Goal: Task Accomplishment & Management: Complete application form

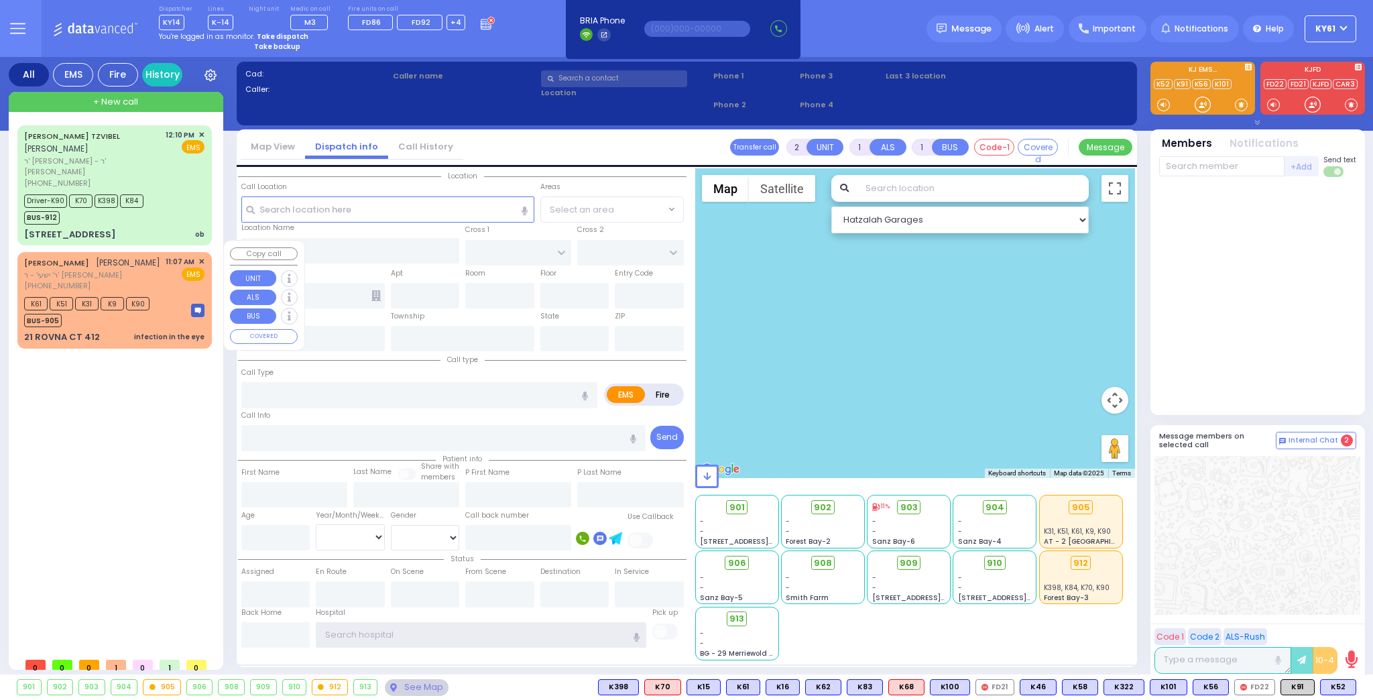
type input "ky61"
click at [175, 284] on div "11:07 AM ✕ EMS" at bounding box center [186, 274] width 40 height 36
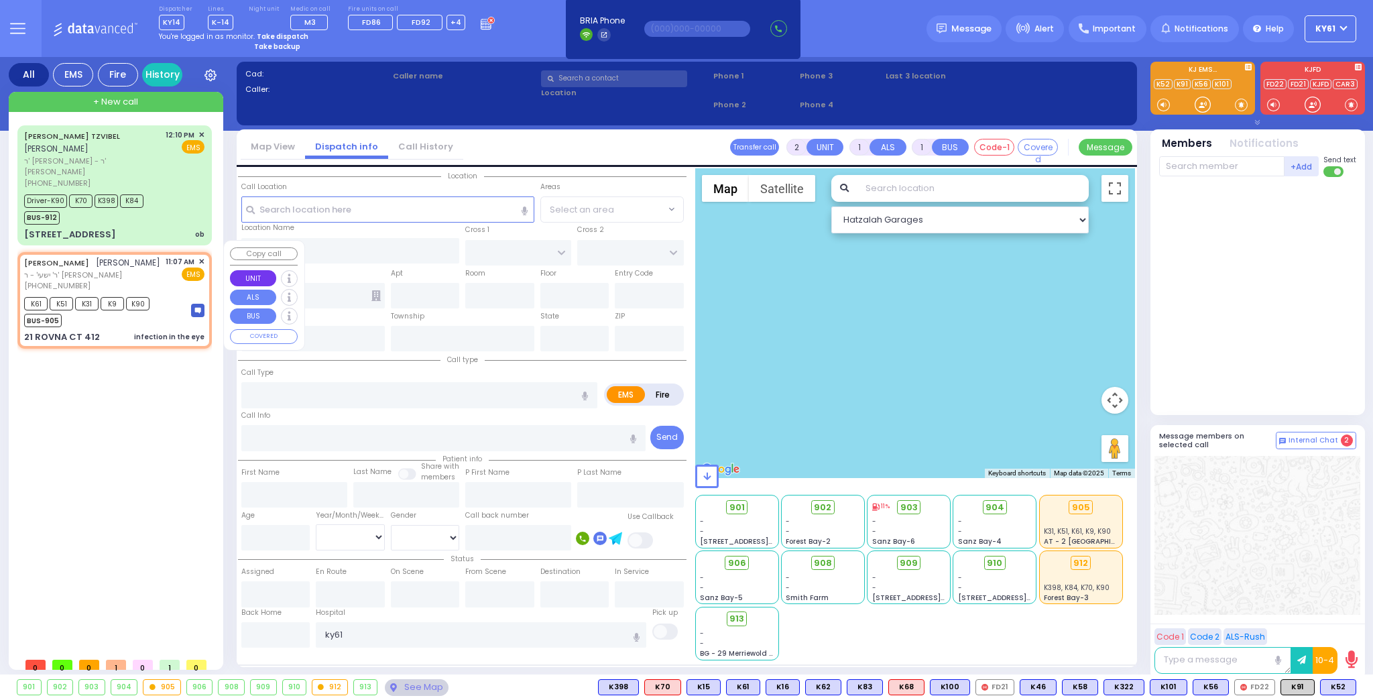
select select
type input "infection in the eye"
radio input "true"
type input "ISRAEL DUVID"
type input "TEITELBAUM"
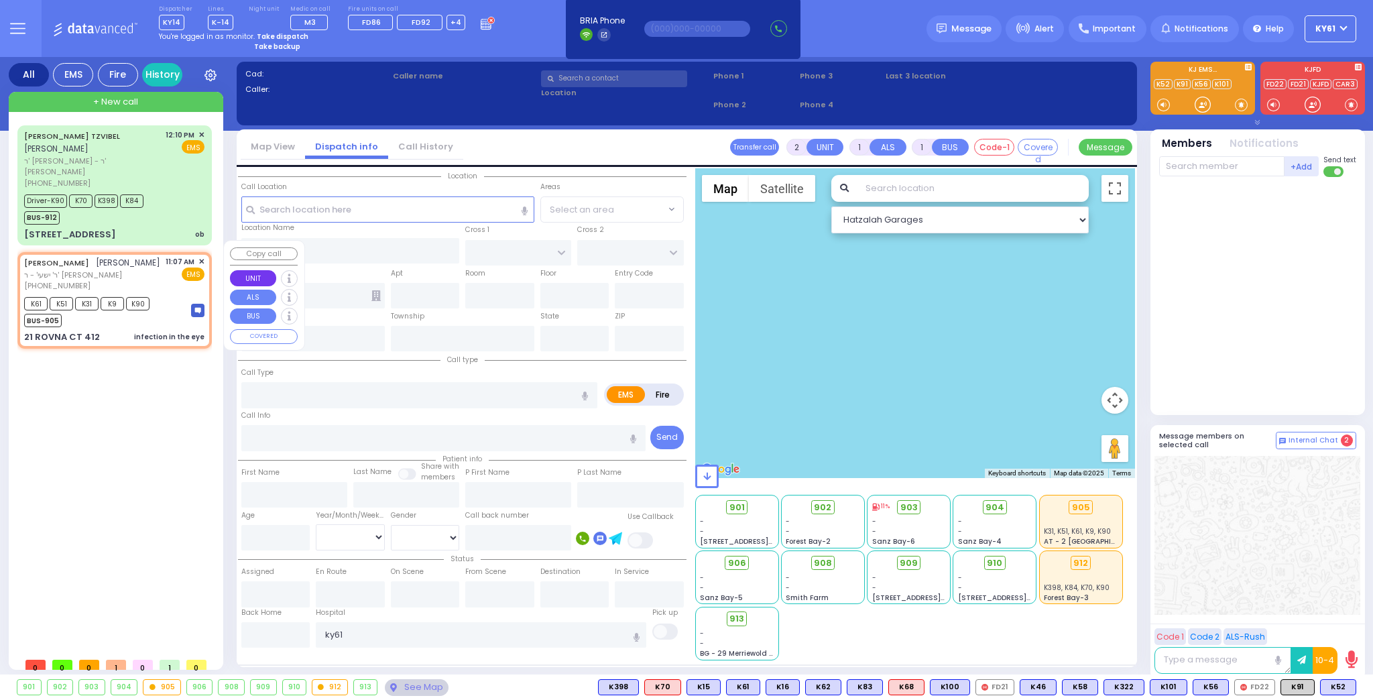
type input "8"
select select "Month"
select select "[DEMOGRAPHIC_DATA]"
type input "11:07"
type input "11:10"
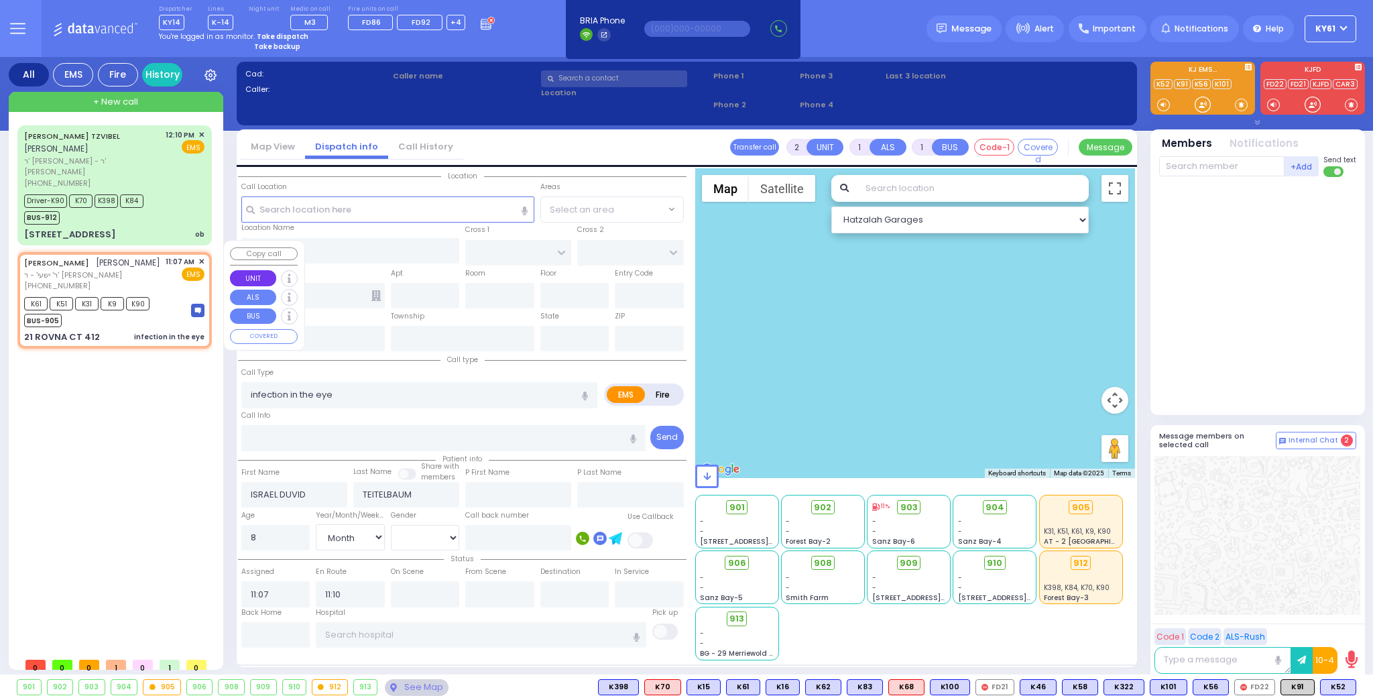
select select "Hatzalah Garages"
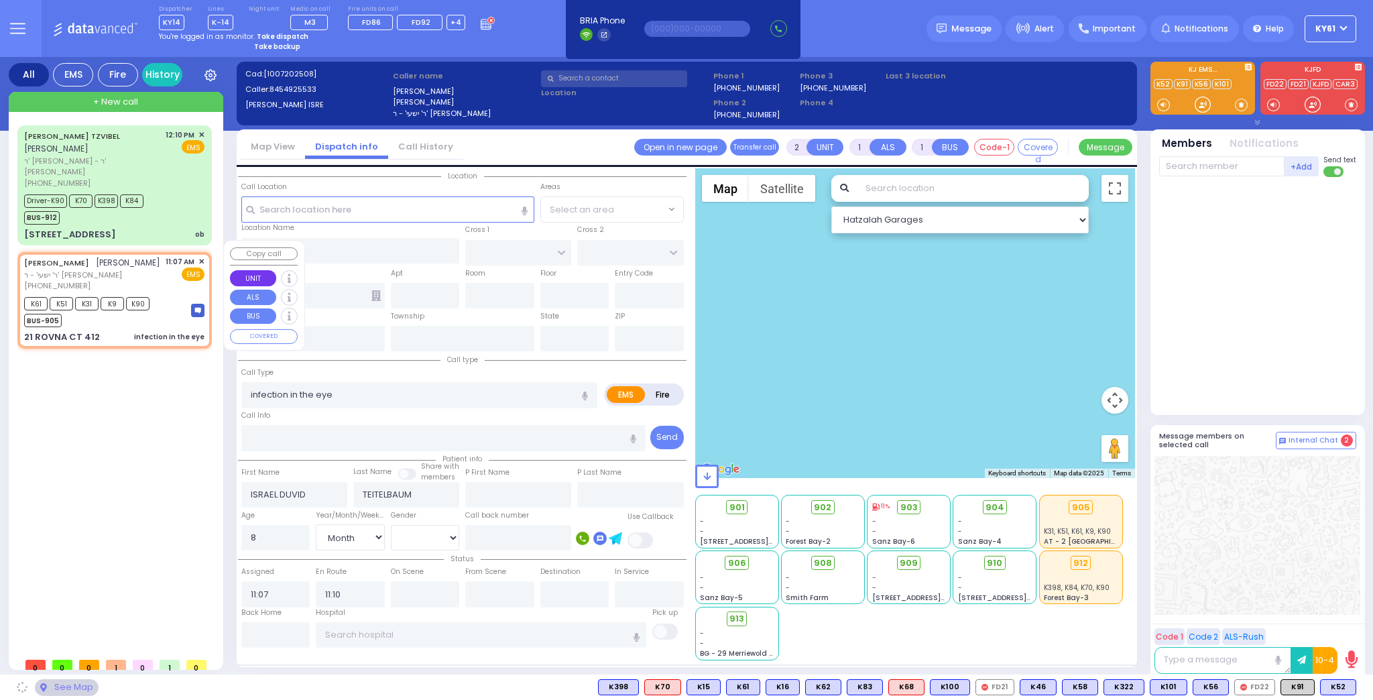
type input "CHEVRON RD"
type input "[GEOGRAPHIC_DATA]"
type input "21 ROVNA CT"
type input "412"
type input "Monroe"
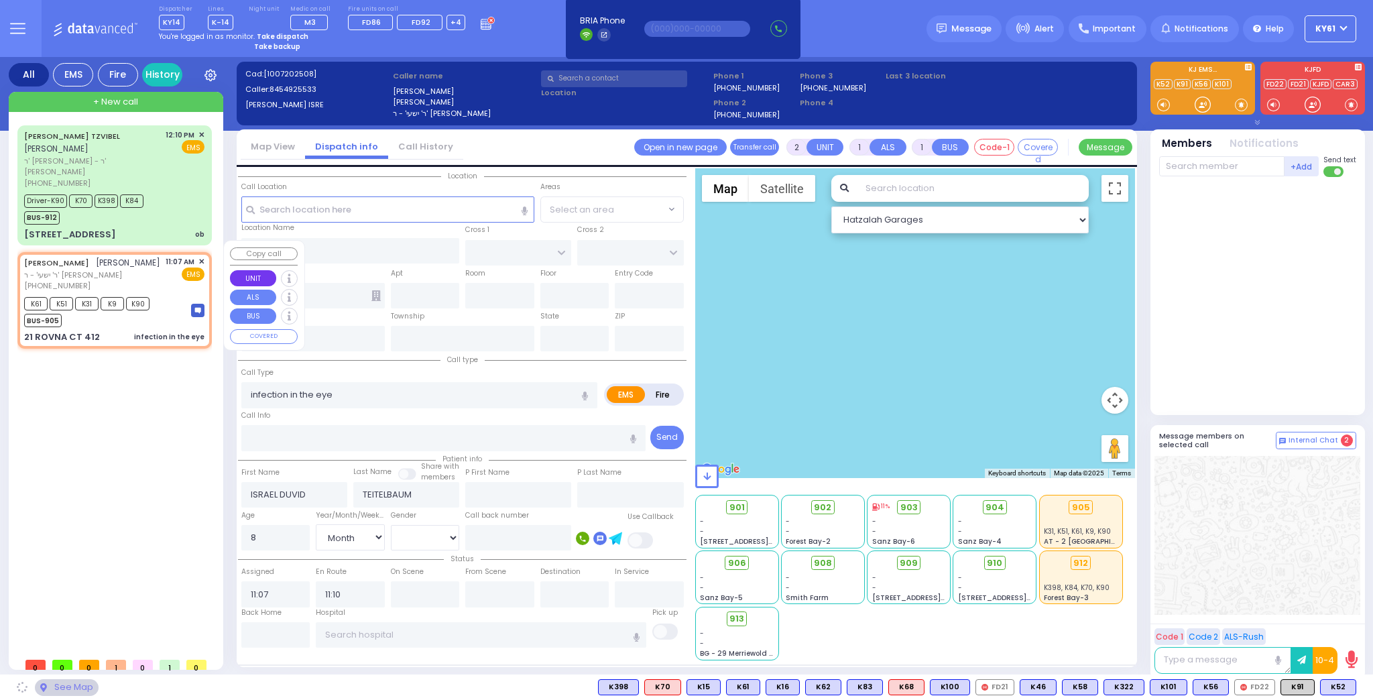
type input "[US_STATE]"
type input "10950"
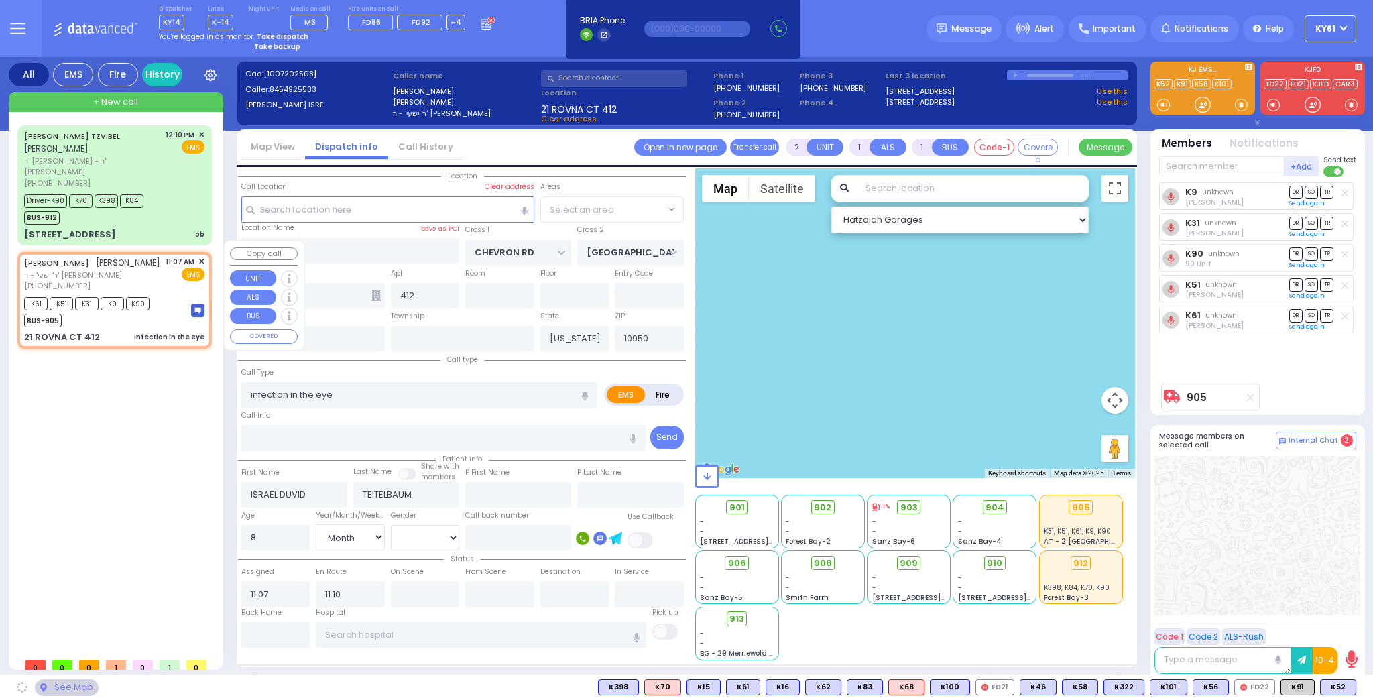
select select "SECTION 5"
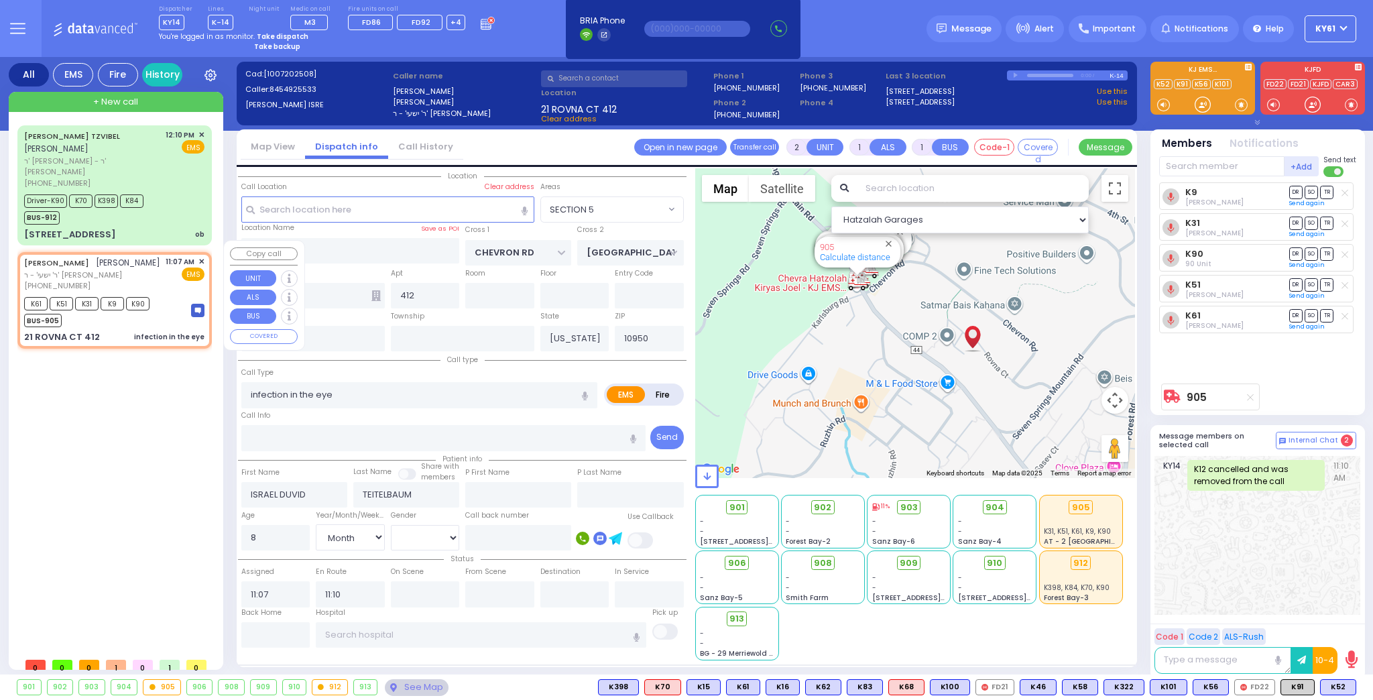
click at [202, 256] on span "✕" at bounding box center [201, 261] width 6 height 11
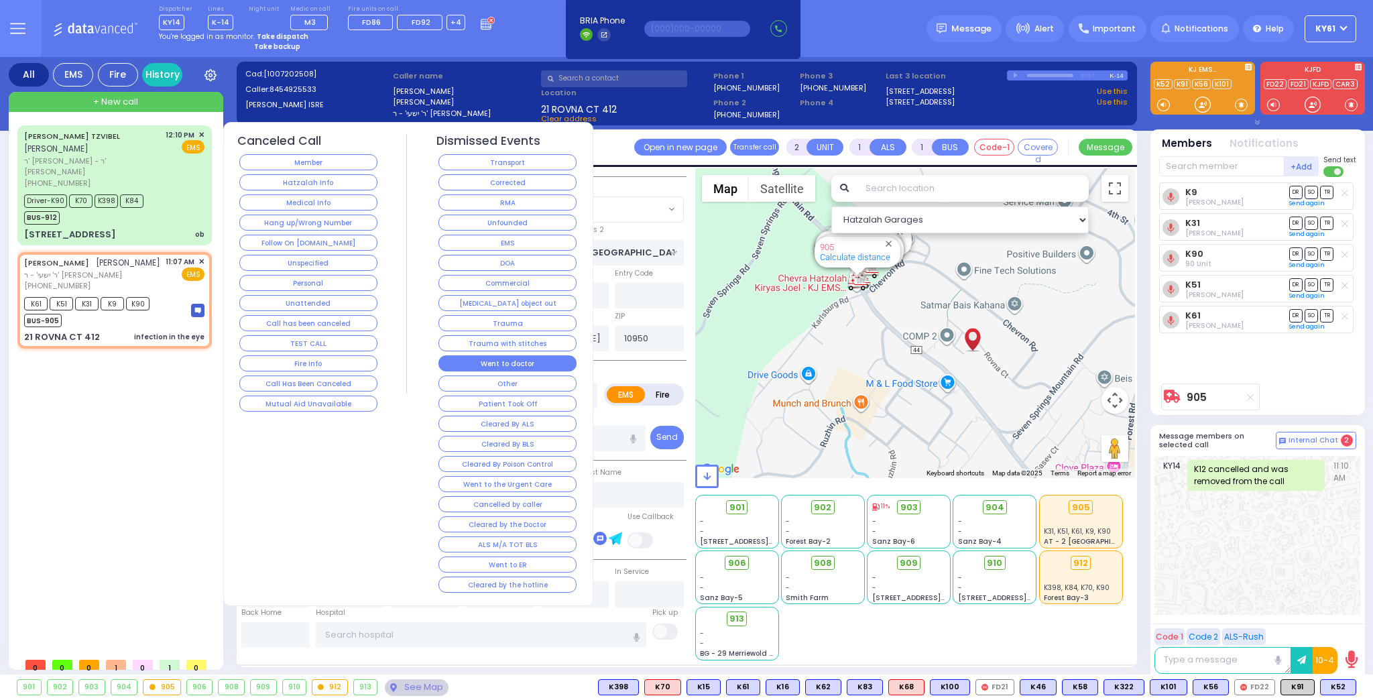
drag, startPoint x: 487, startPoint y: 355, endPoint x: 489, endPoint y: 348, distance: 7.6
click at [488, 355] on button "Went to doctor" at bounding box center [508, 363] width 138 height 16
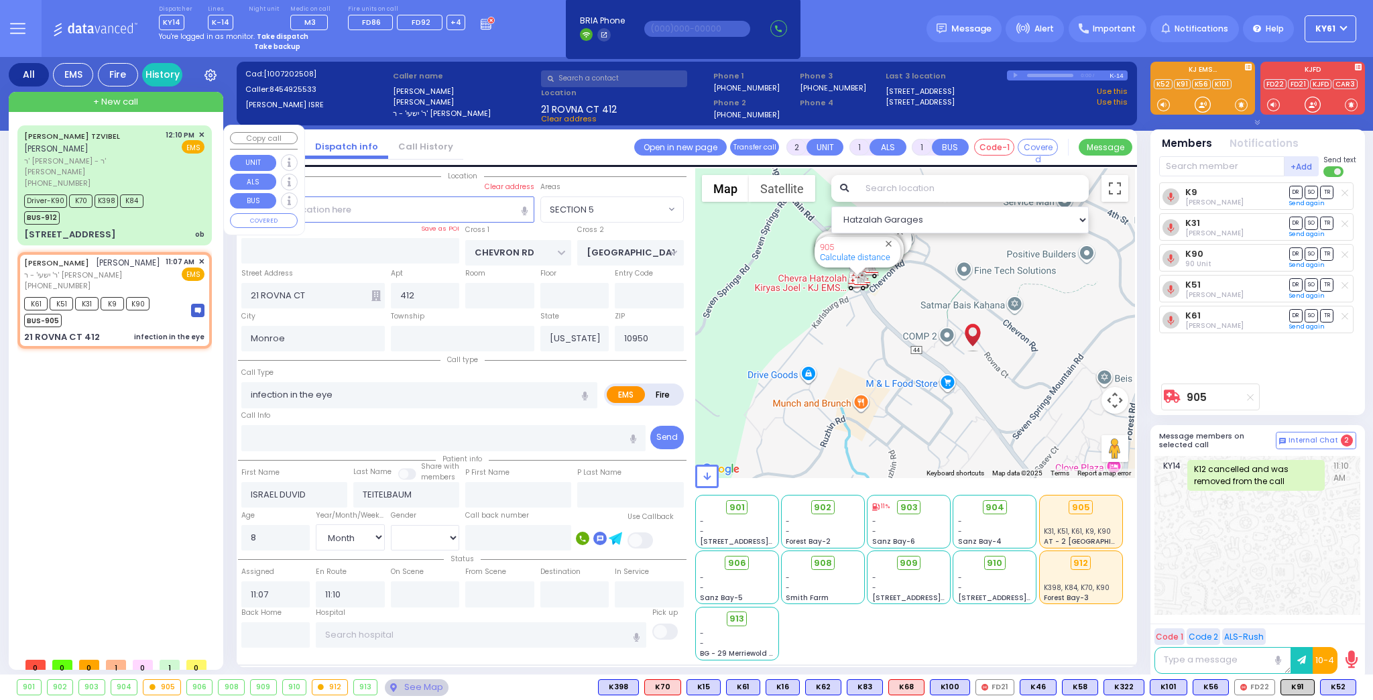
select select
radio input "true"
select select
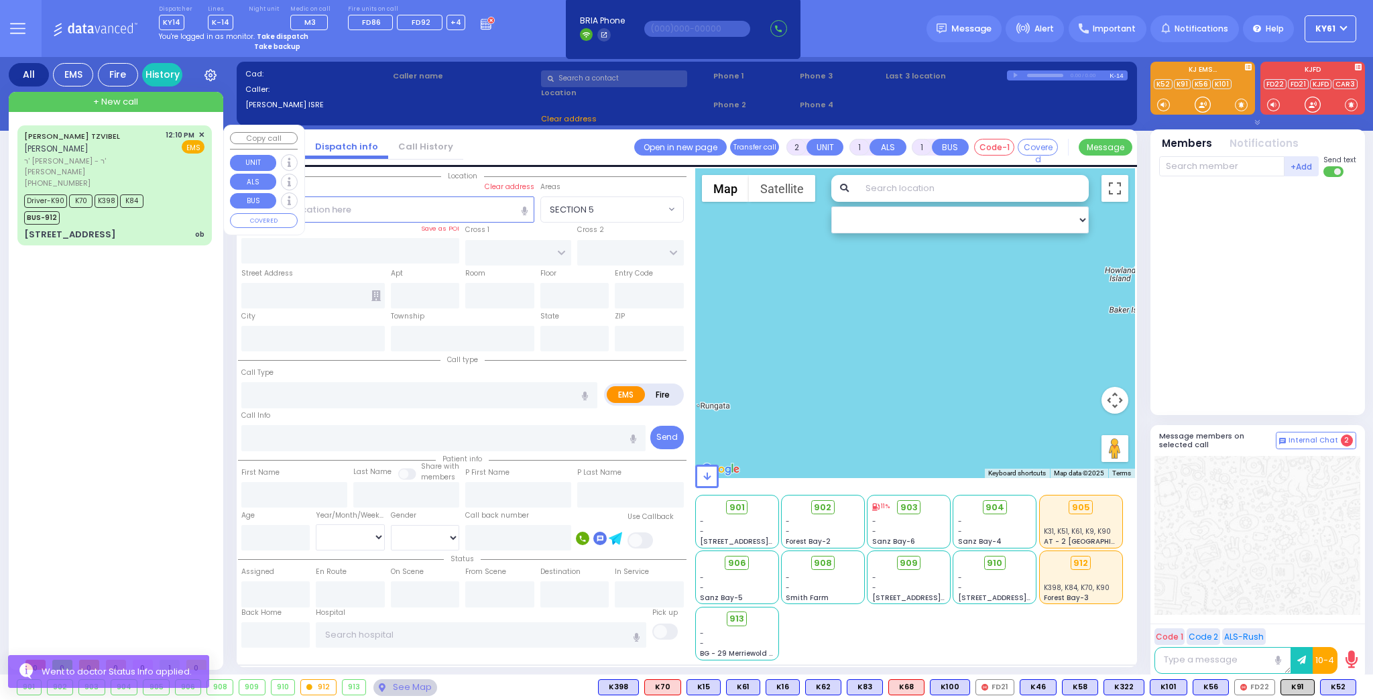
click at [166, 176] on div "[PERSON_NAME] TZVIBEL [PERSON_NAME] ר' [PERSON_NAME] - ר' [PERSON_NAME] [PHONE_…" at bounding box center [114, 159] width 180 height 60
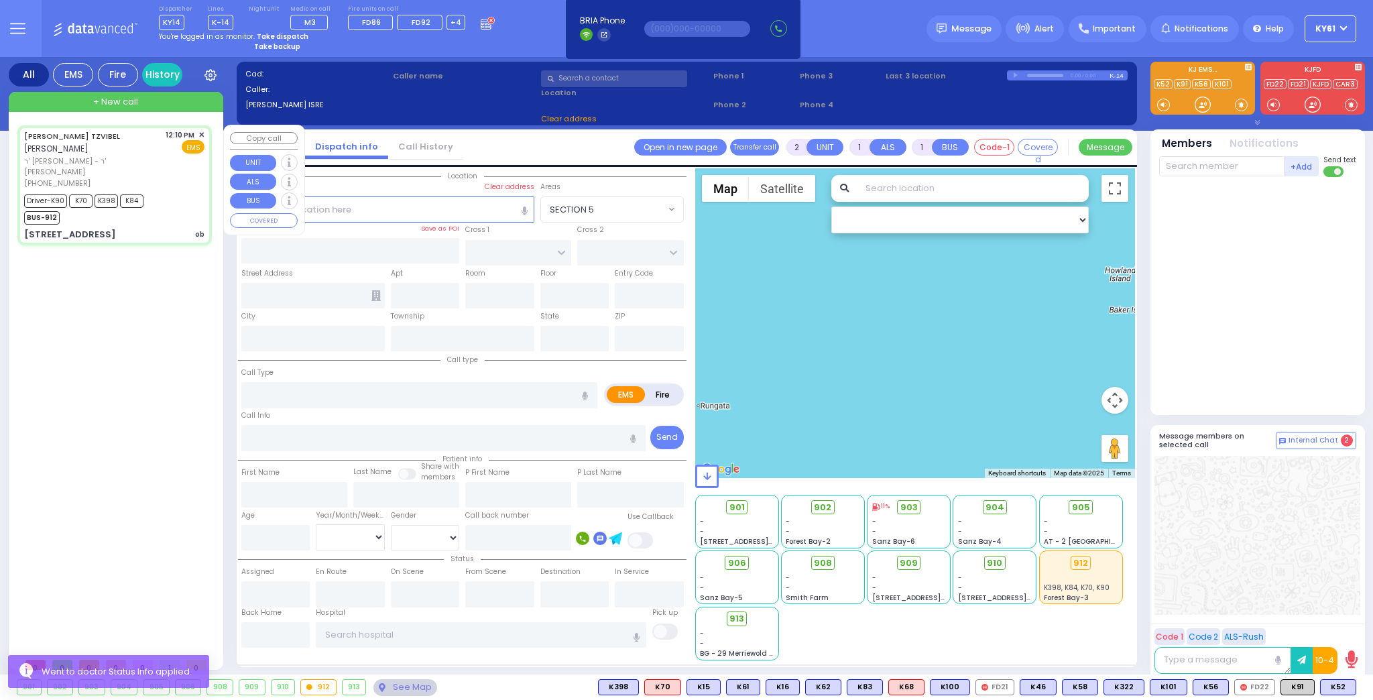
type input "6"
select select
type input "ob"
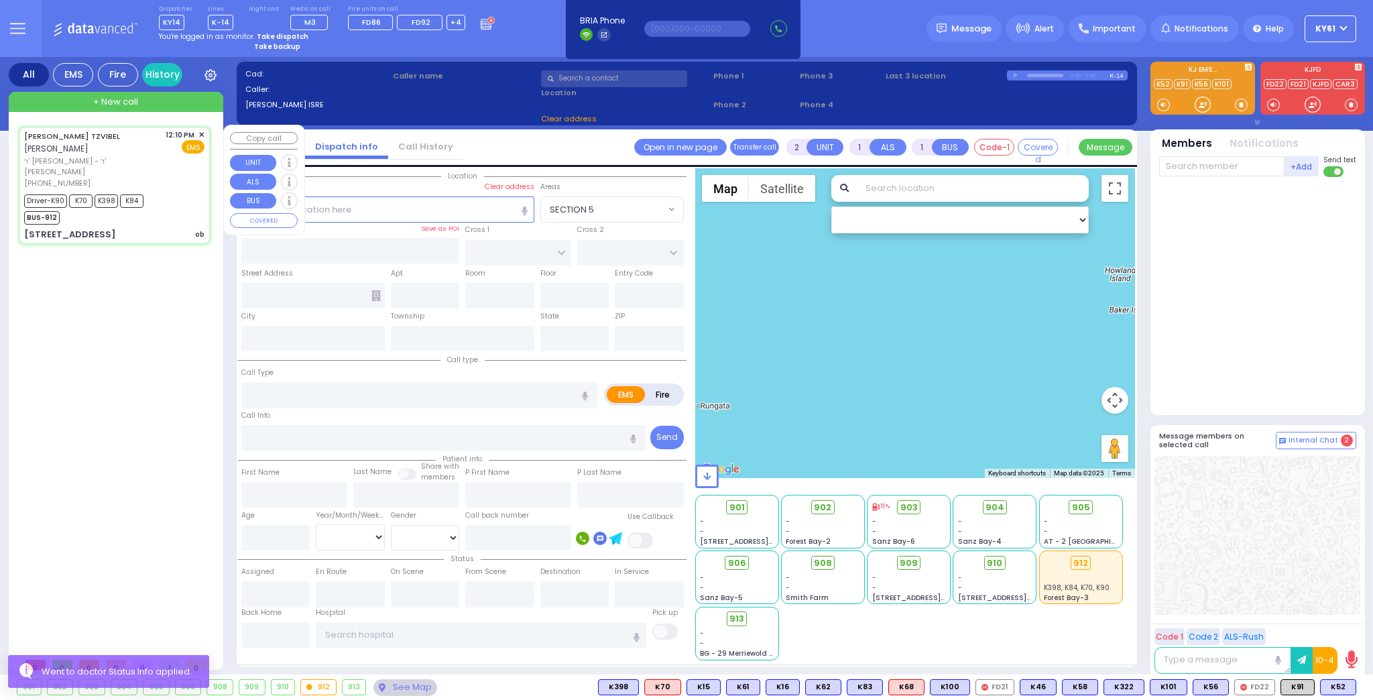
radio input "true"
type input "[PERSON_NAME]"
type input "TZVIBEL"
type input "Hindy"
type input "Weiz"
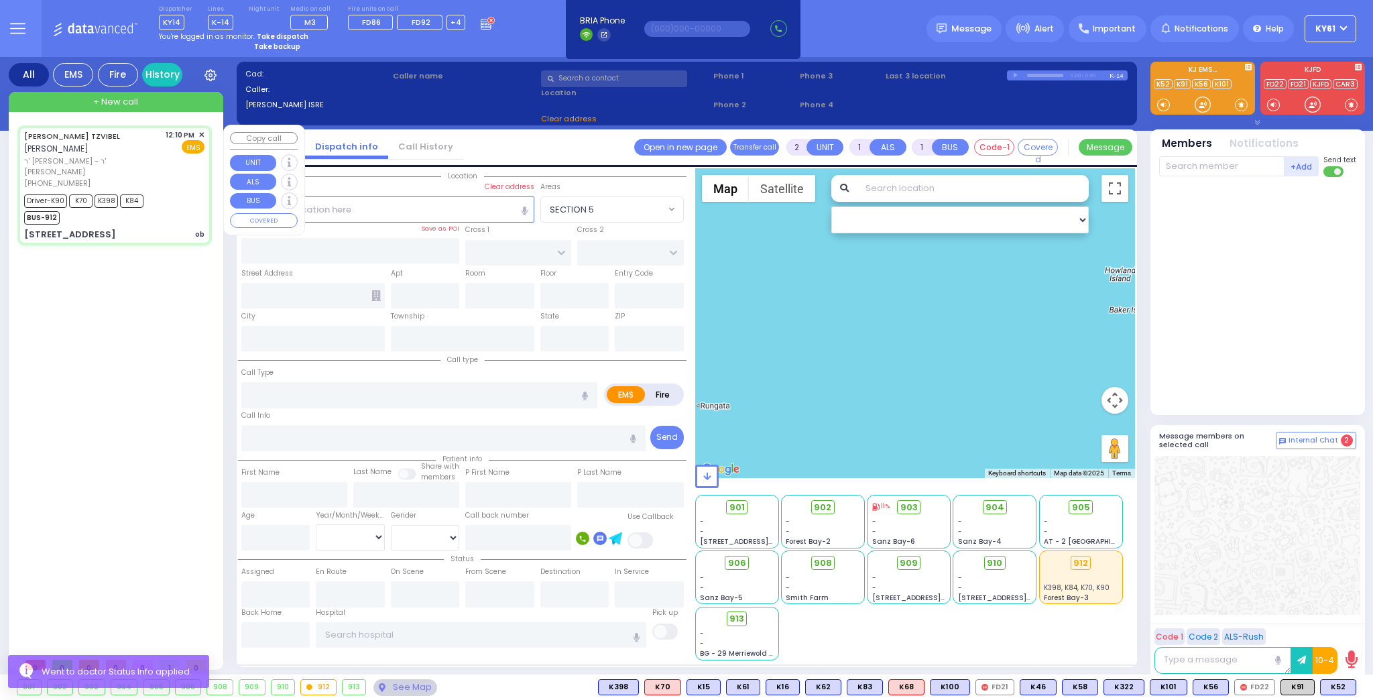
type input "20"
select select "Year"
select select "[DEMOGRAPHIC_DATA]"
type input "12:10"
type input "12:12"
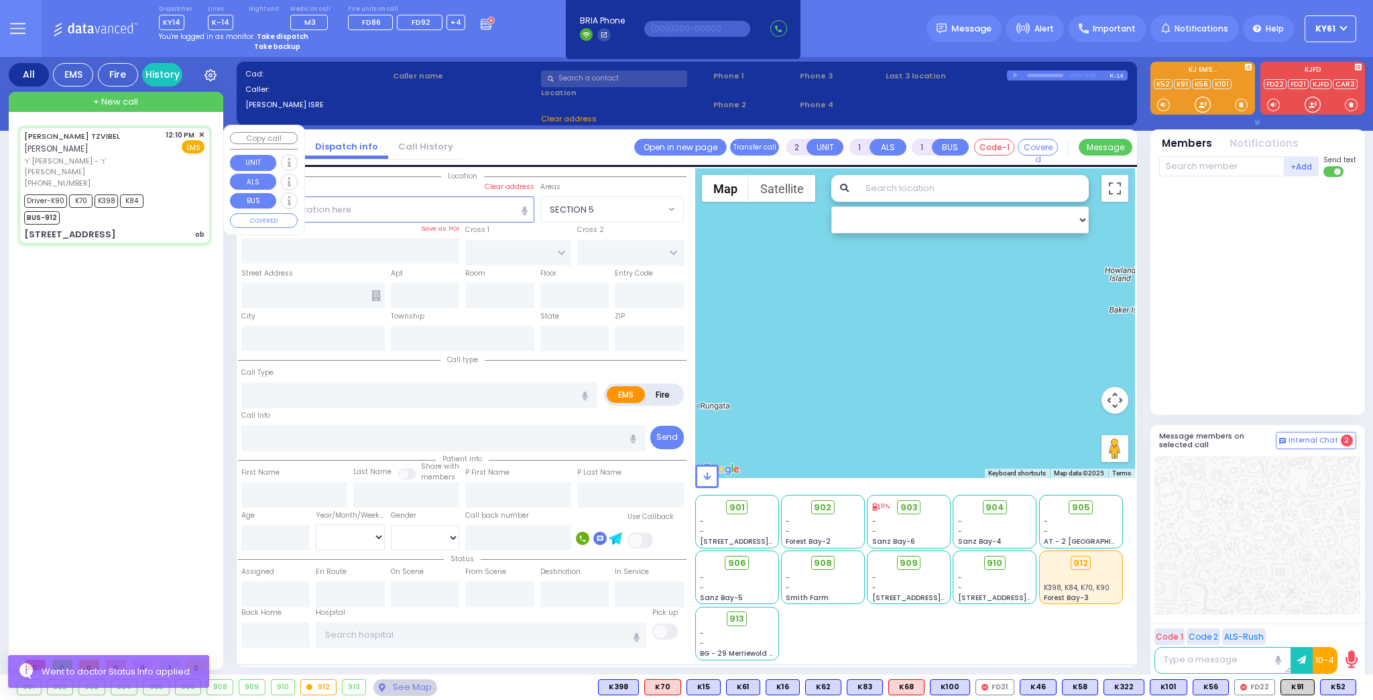
type input "12:15"
type input "12:33"
type input "12:51"
type input "13:01"
type input "[GEOGRAPHIC_DATA] [STREET_ADDRESS][GEOGRAPHIC_DATA] Suffern"
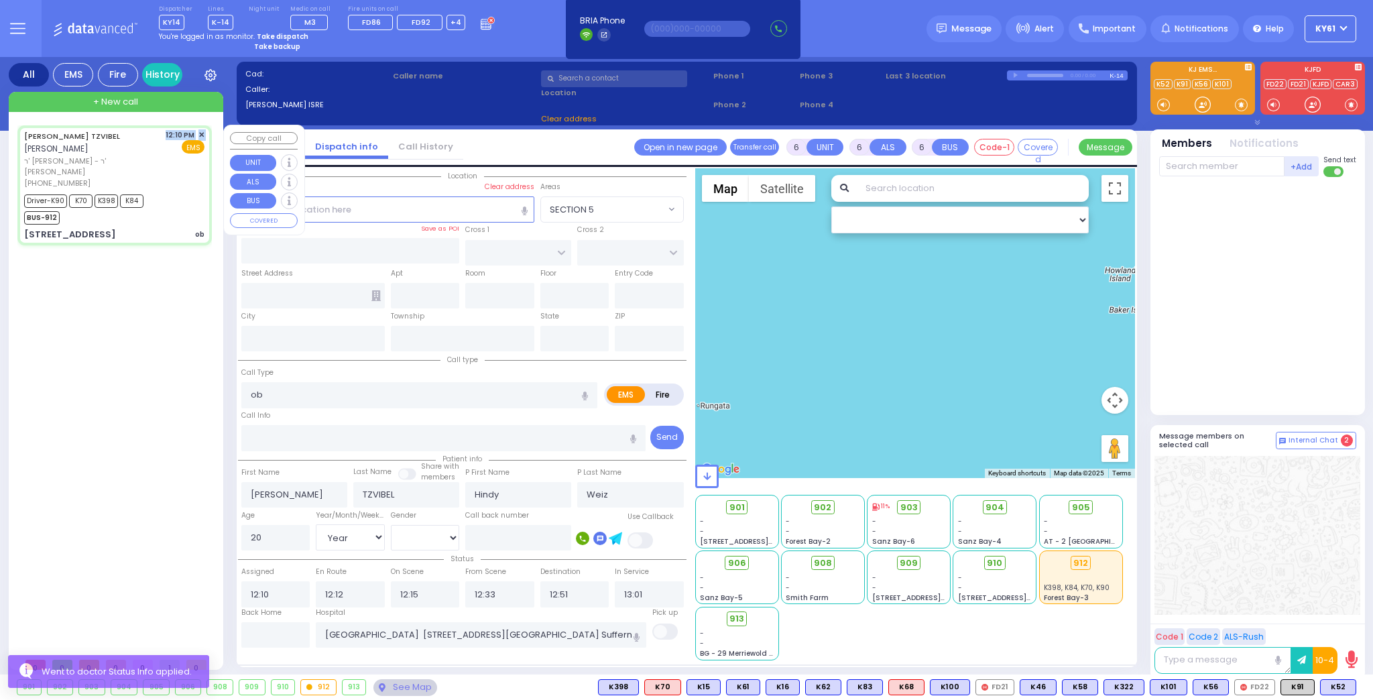
select select "Hatzalah Garages"
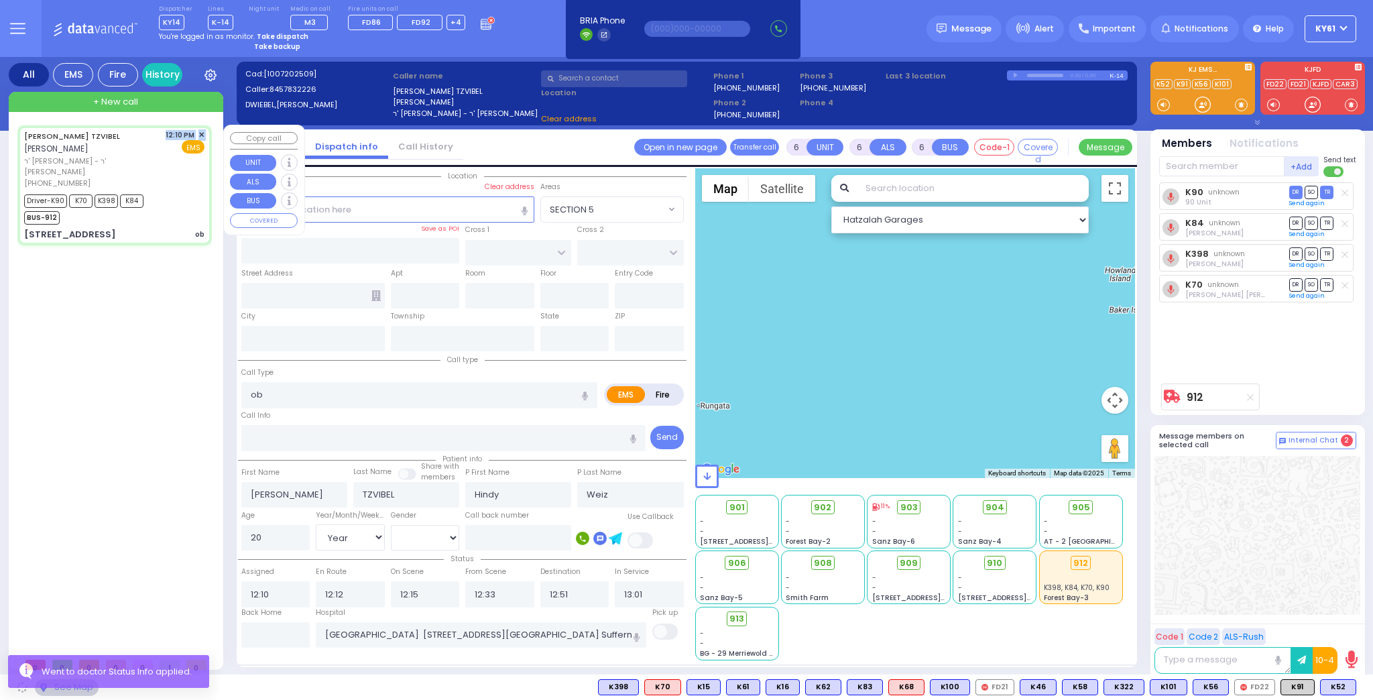
type input "[PERSON_NAME] BLVD"
type input "[STREET_ADDRESS]"
type input "301"
type input "[PERSON_NAME]"
type input "[US_STATE]"
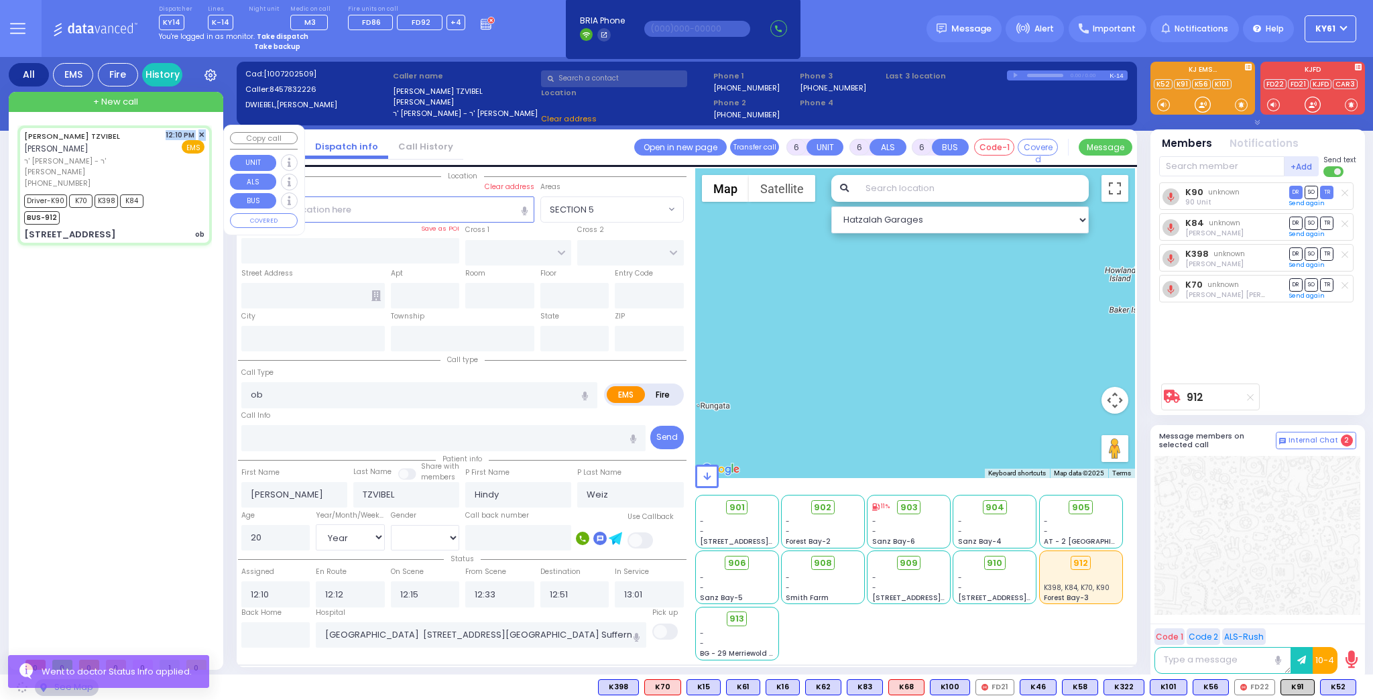
type input "10950"
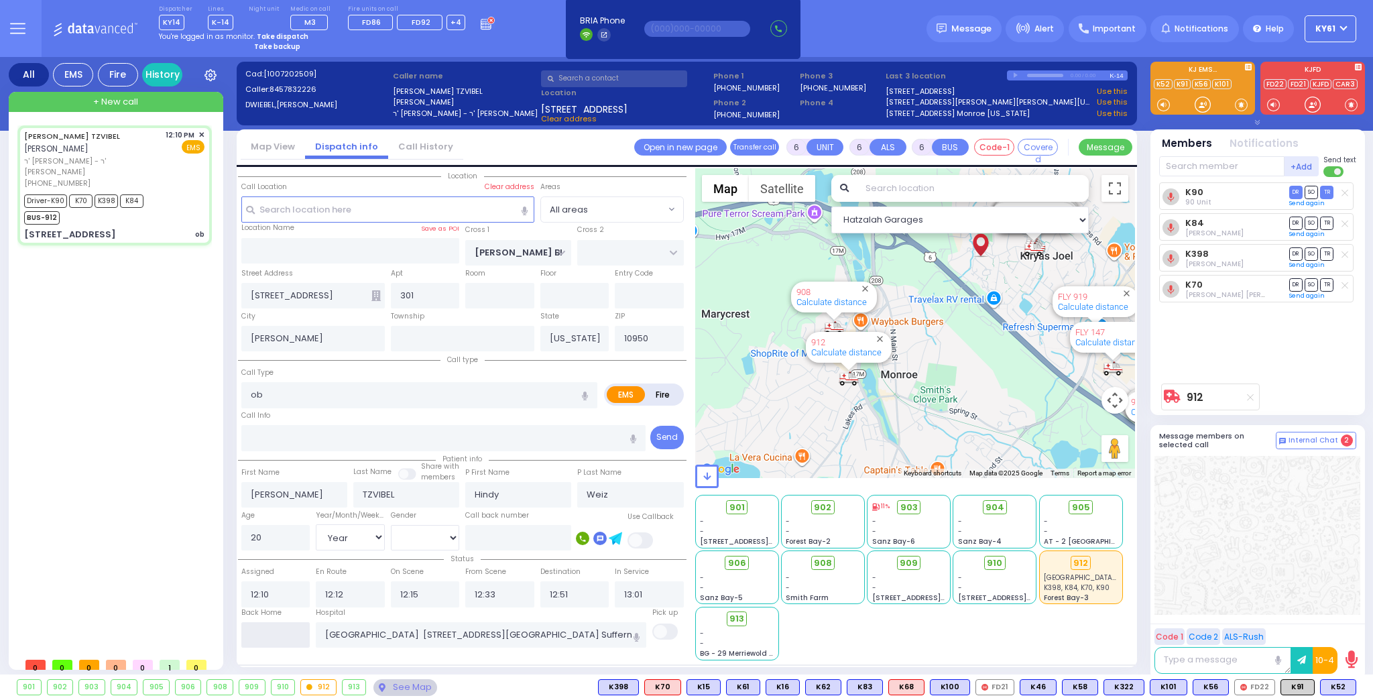
click at [283, 630] on input "text" at bounding box center [275, 634] width 69 height 25
type input "14:14"
select select
radio input "true"
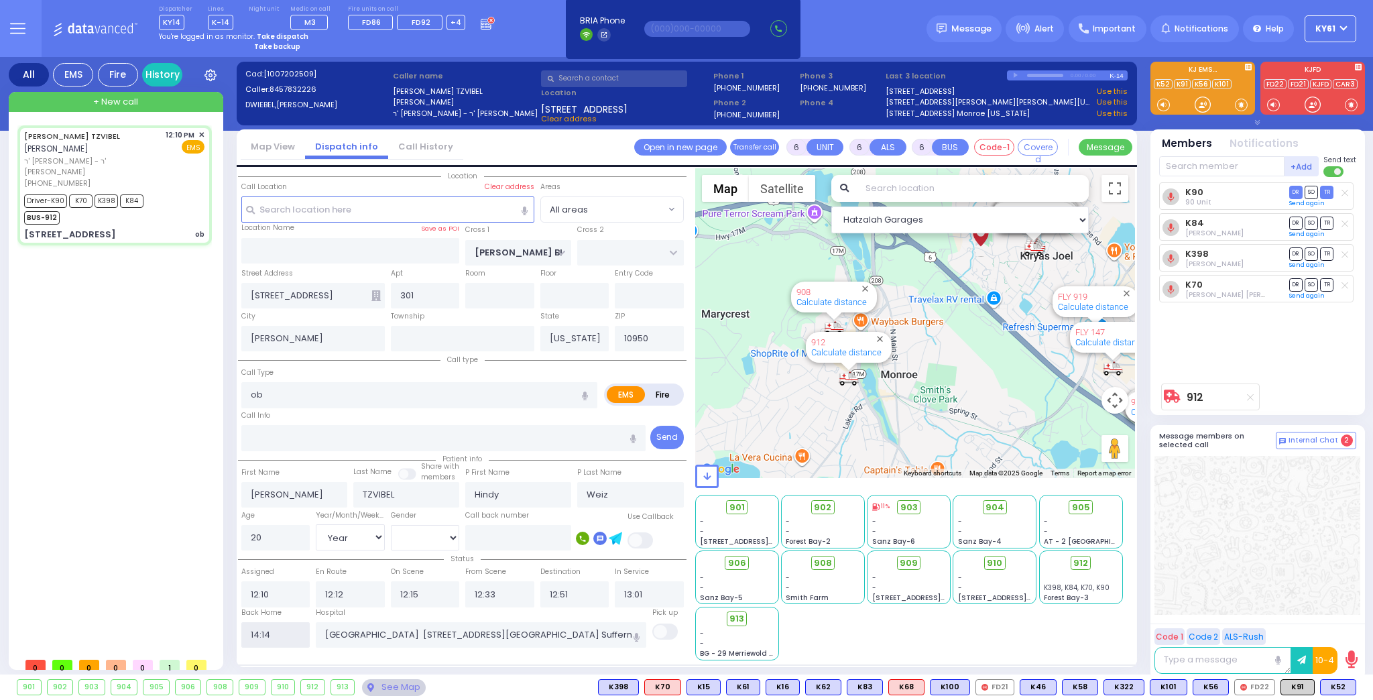
select select
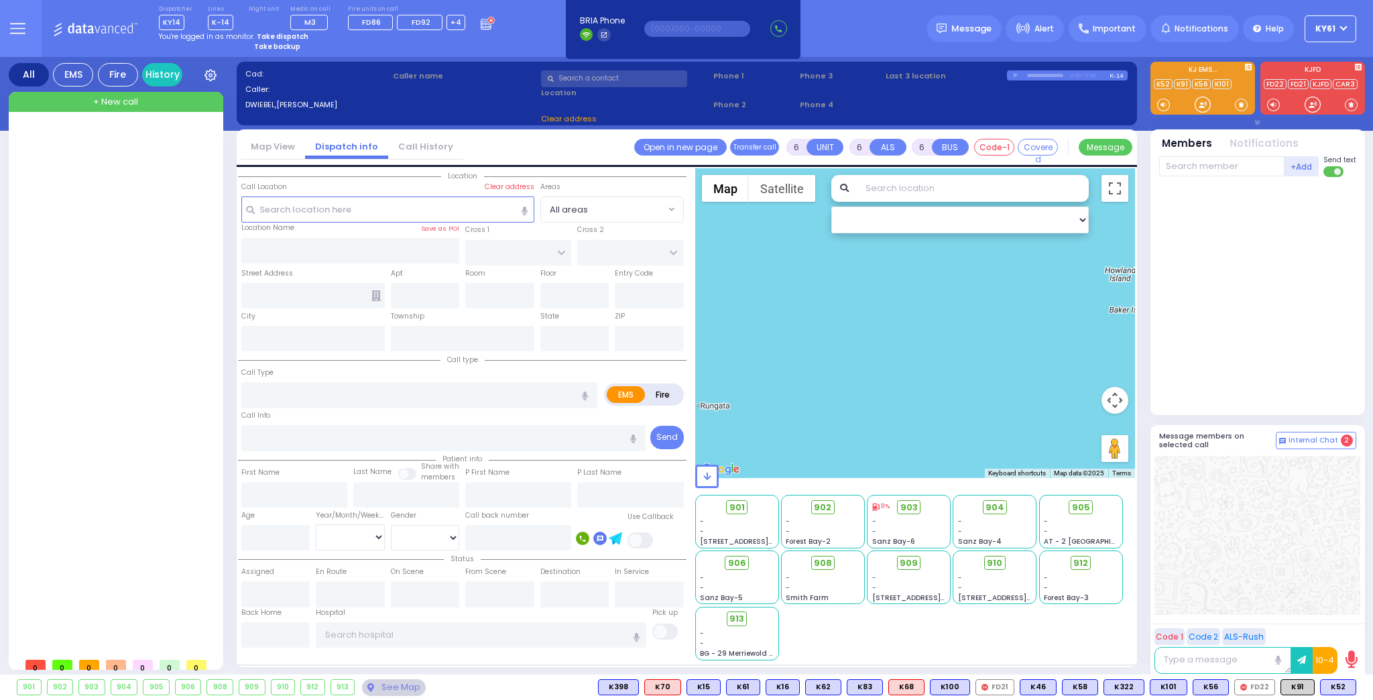
click at [294, 34] on strong "Take dispatch" at bounding box center [283, 37] width 52 height 10
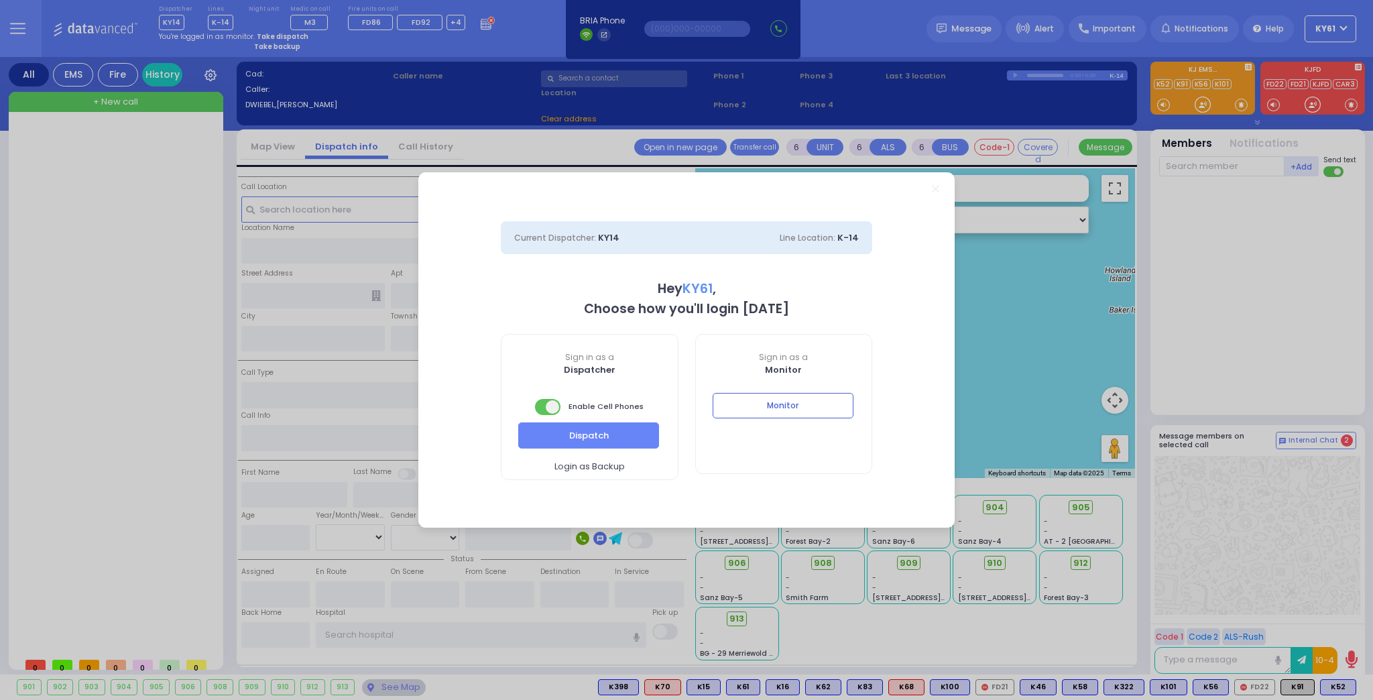
select select "7"
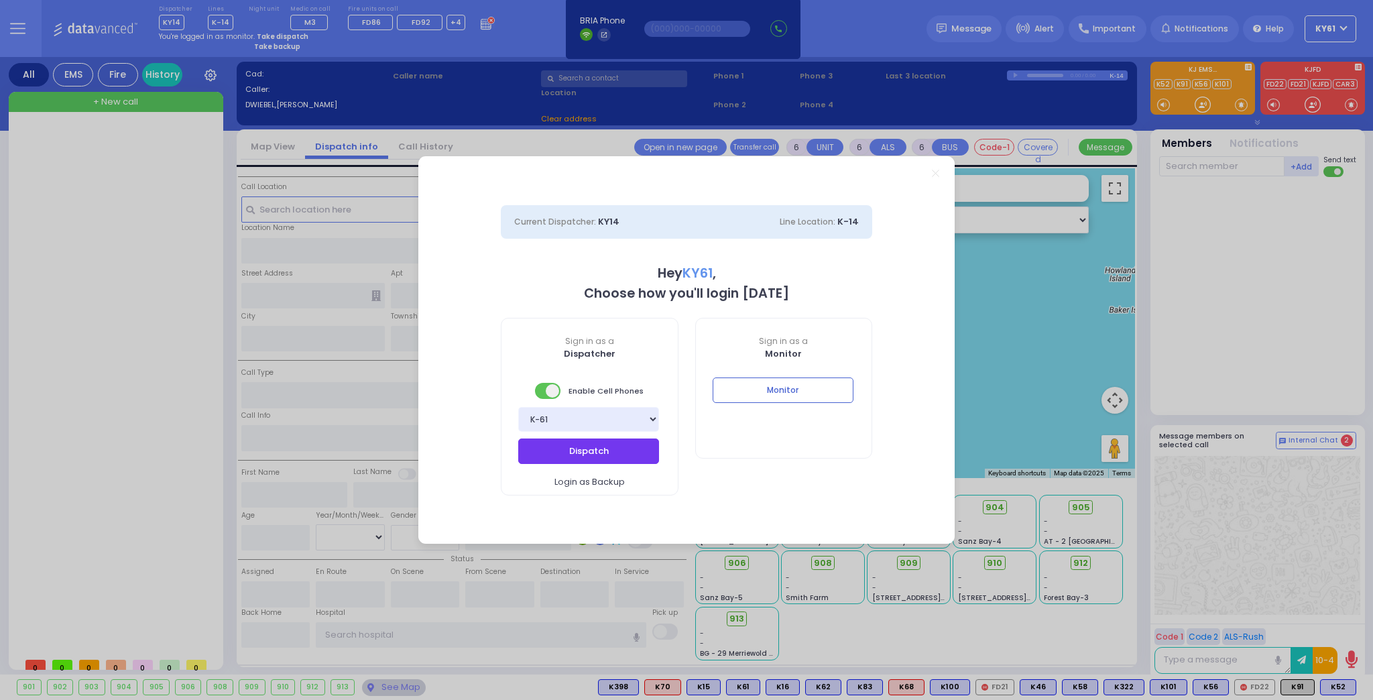
click at [585, 459] on button "Dispatch" at bounding box center [588, 451] width 141 height 25
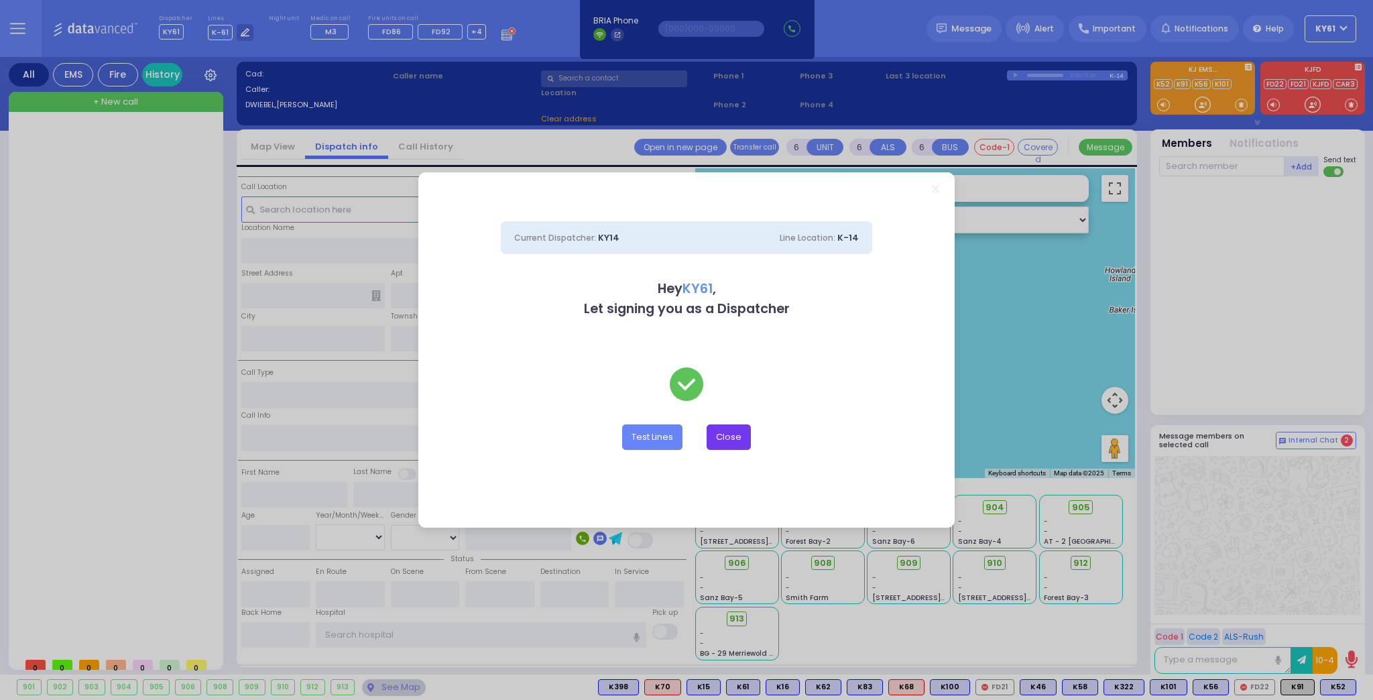
drag, startPoint x: 727, startPoint y: 437, endPoint x: 720, endPoint y: 430, distance: 9.5
click at [727, 433] on button "Close" at bounding box center [729, 436] width 44 height 25
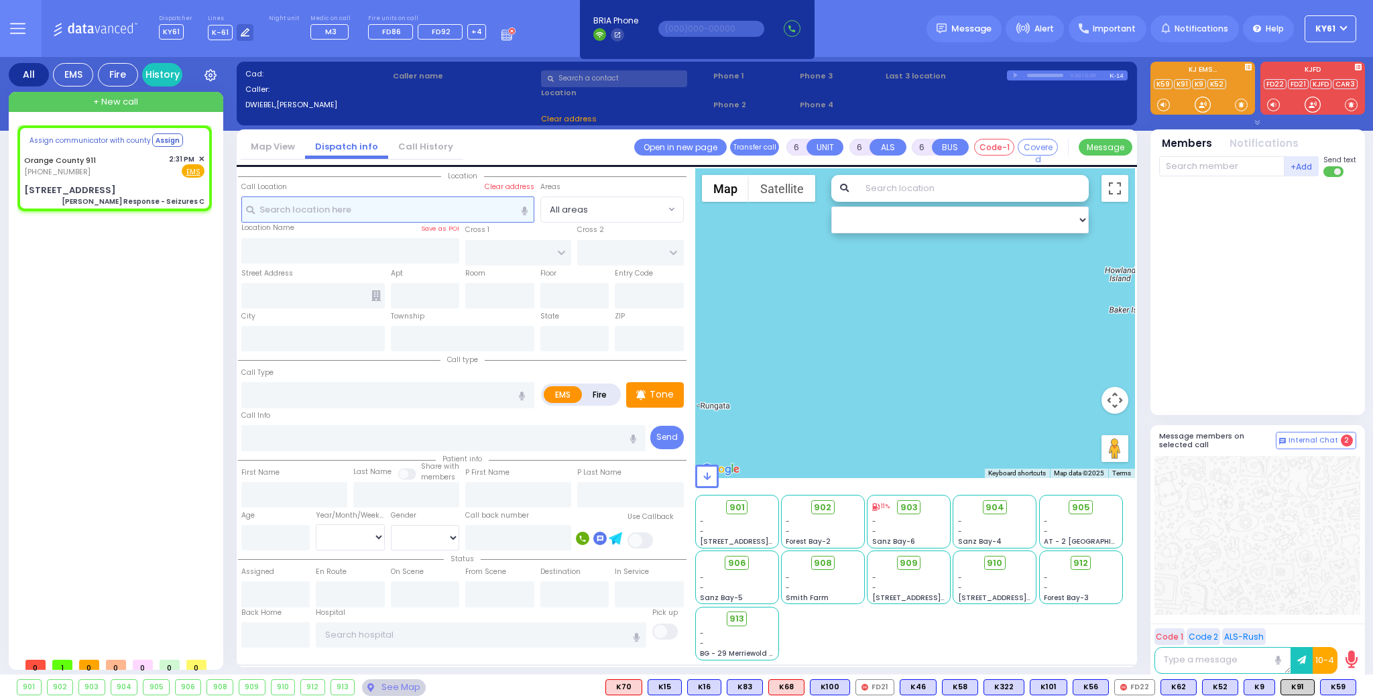
select select
type input "[PERSON_NAME] Response - Seizures C"
radio input "true"
type input "Nature: : Charlie Response - Seizures C Address: : [STREET_ADDRESS][GEOGRAPHIC_…"
select select
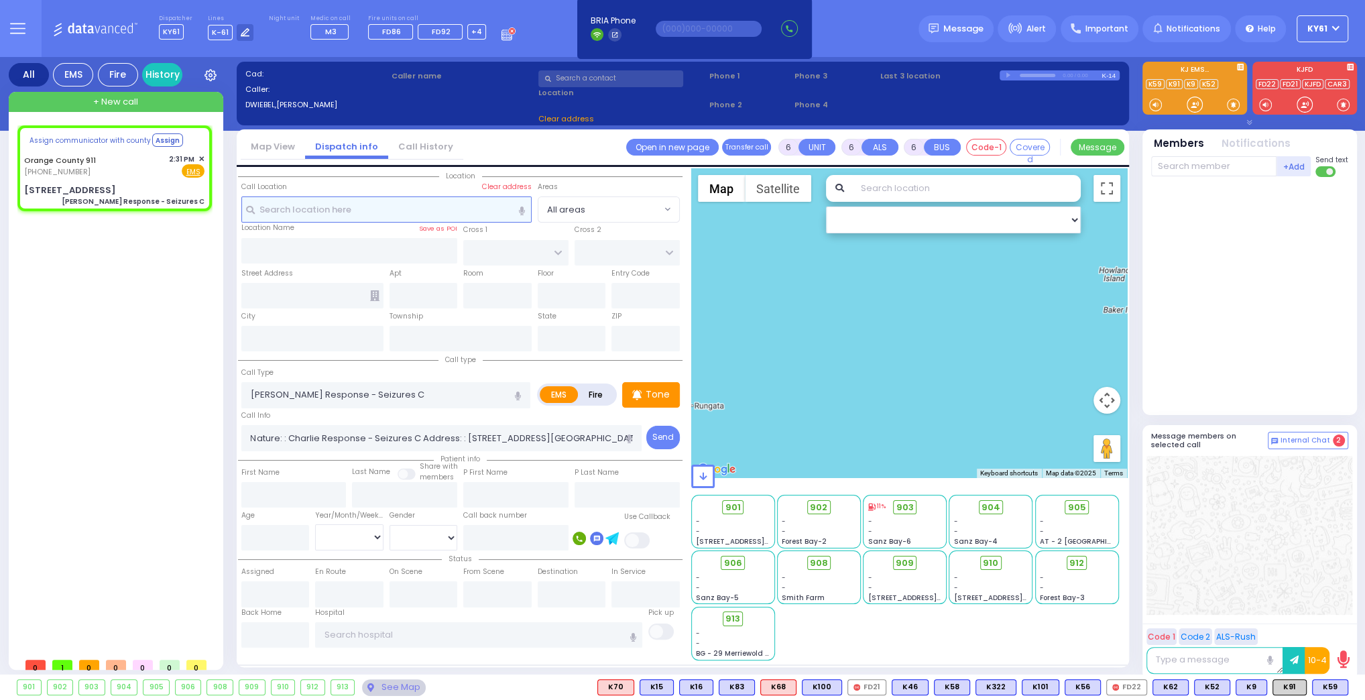
select select "Hatzalah Garages"
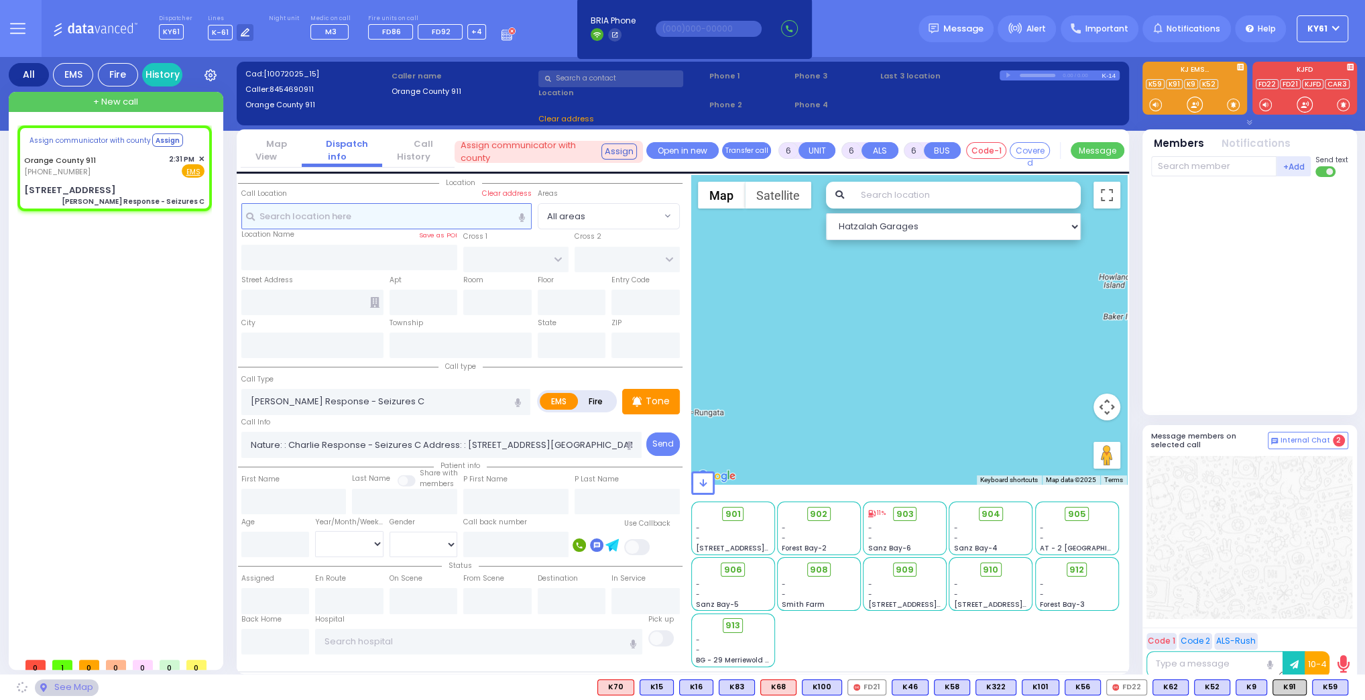
select select
radio input "true"
select select
type input "[STREET_ADDRESS]"
type input "Monroe"
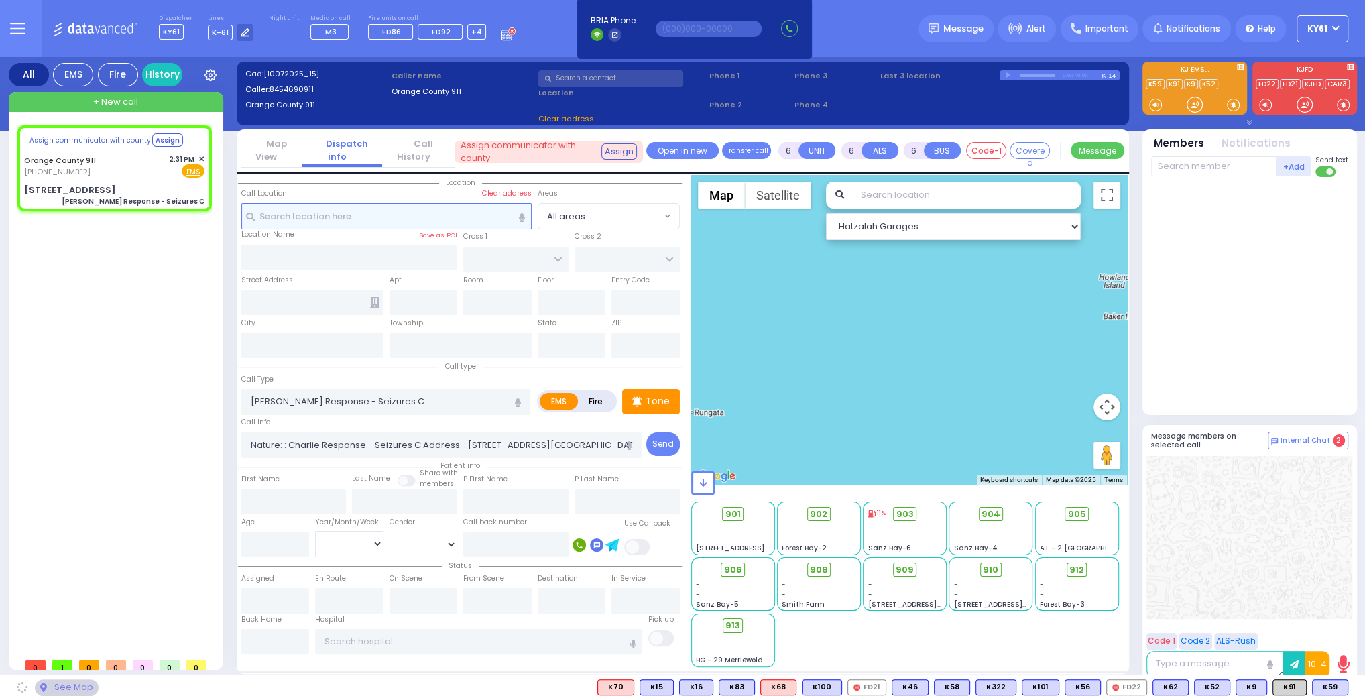
type input "[US_STATE]"
type input "10917"
select select "Hatzalah Garages"
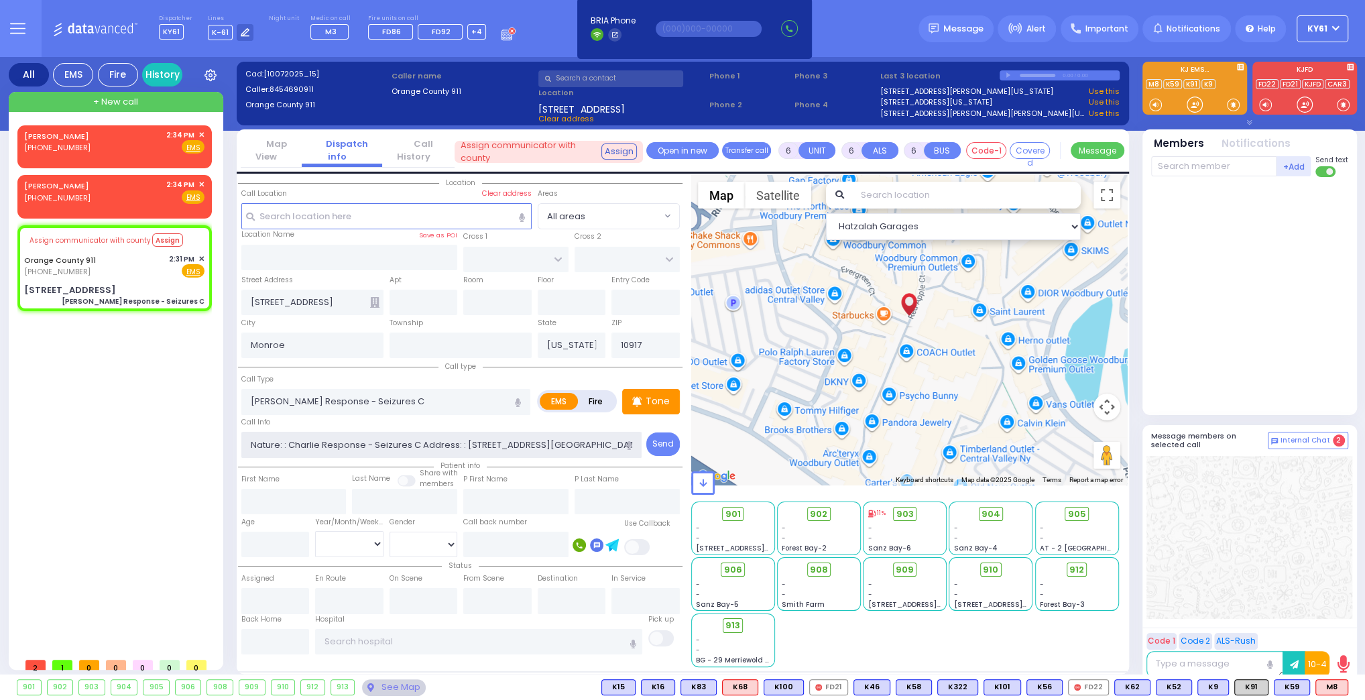
click at [592, 441] on input "Nature: : Charlie Response - Seizures C Address: : [STREET_ADDRESS][GEOGRAPHIC_…" at bounding box center [441, 444] width 401 height 25
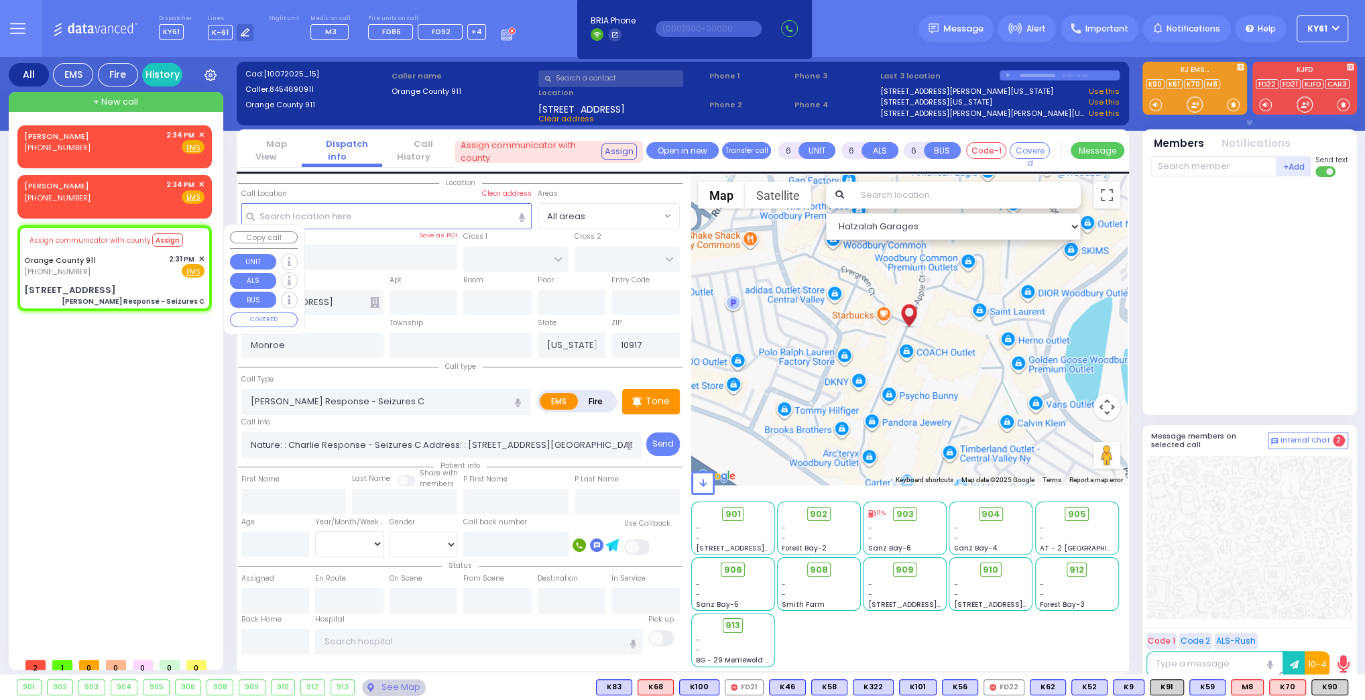
click at [131, 264] on div "Orange County 911 [PHONE_NUMBER] 2:31 PM ✕ Fire EMS" at bounding box center [114, 265] width 180 height 25
select select
radio input "true"
select select
select select "Hatzalah Garages"
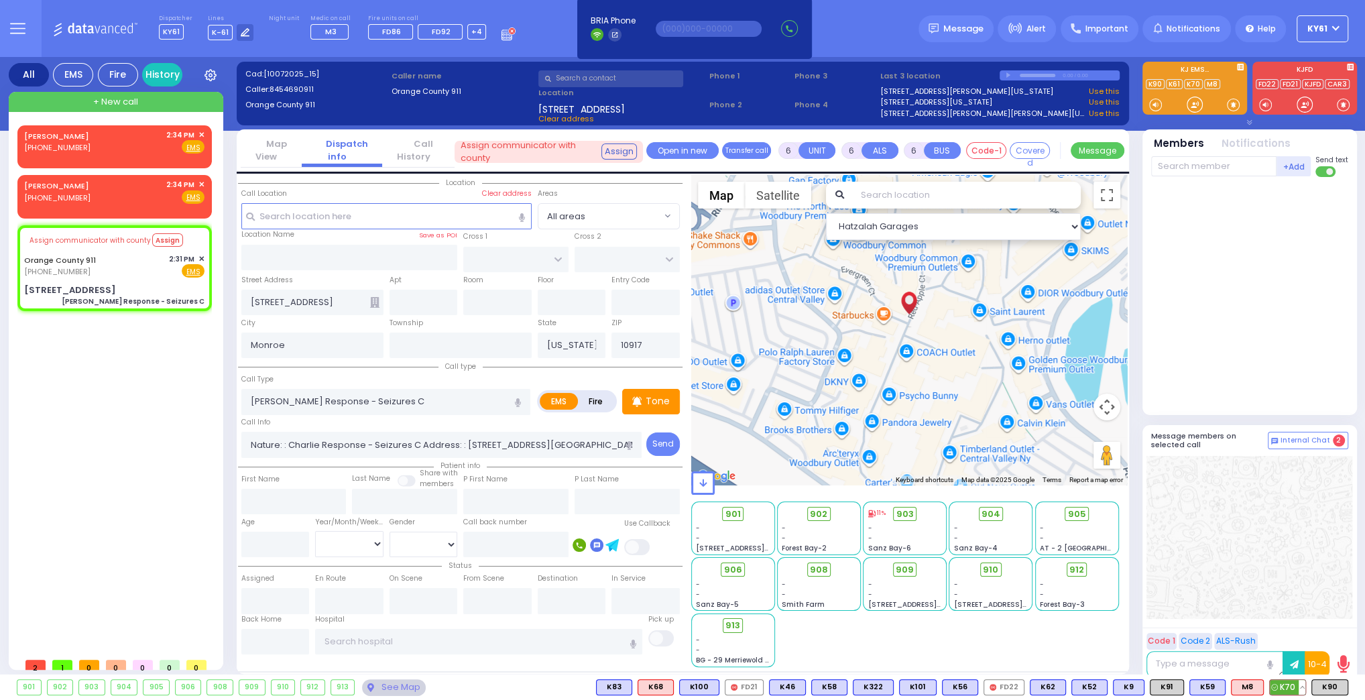
click at [1295, 685] on span "K70" at bounding box center [1288, 687] width 36 height 15
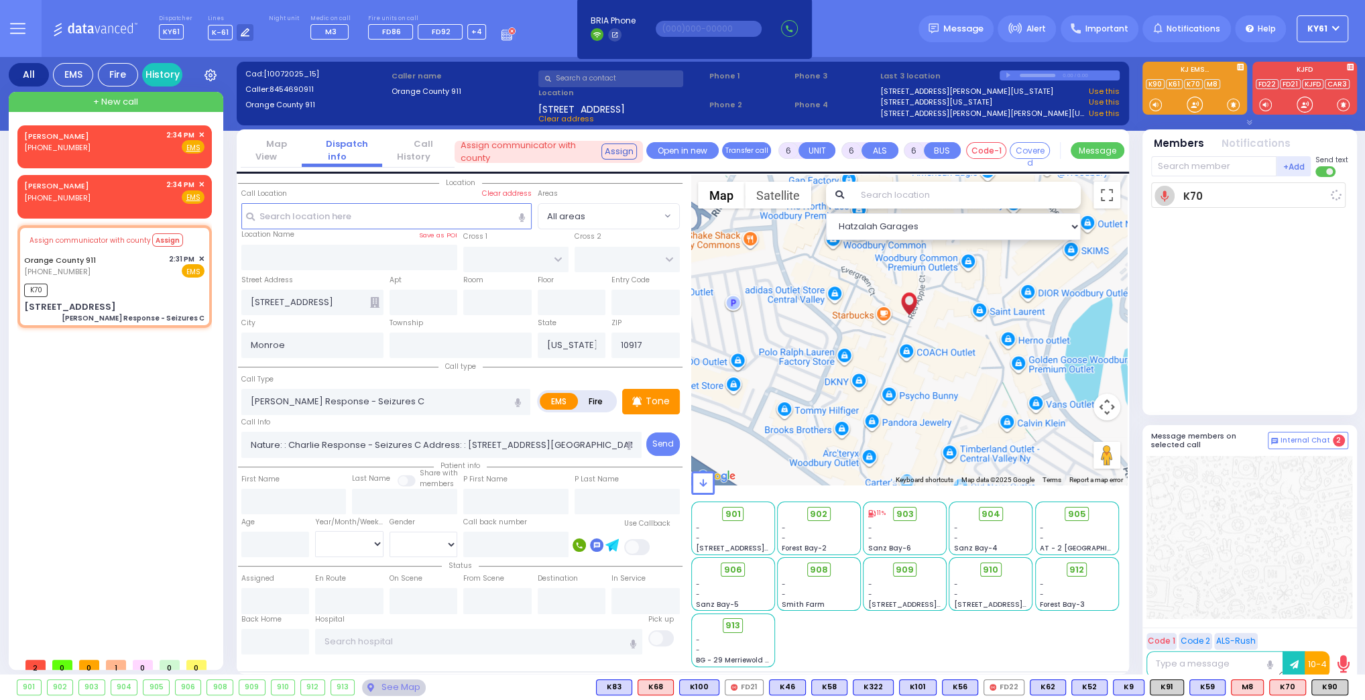
select select
radio input "true"
select select
type input "14:37"
select select "Hatzalah Garages"
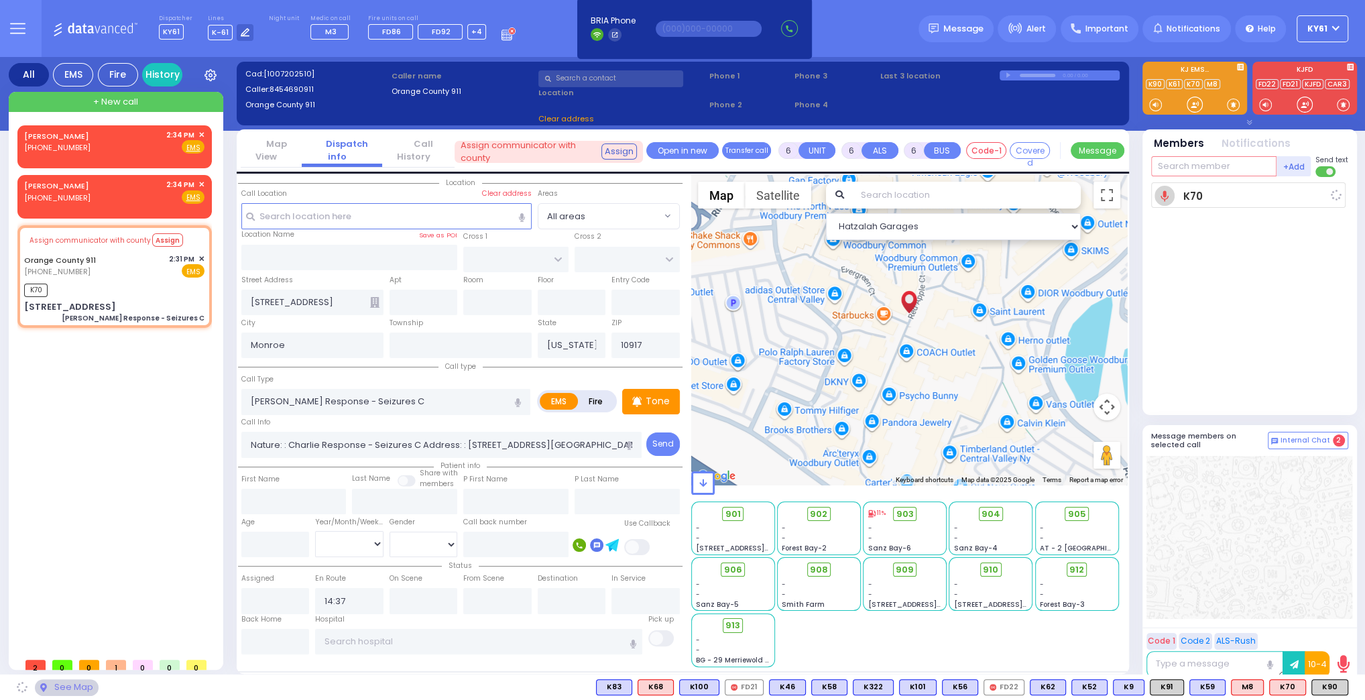
drag, startPoint x: 1226, startPoint y: 168, endPoint x: 1236, endPoint y: 170, distance: 9.6
click at [1227, 168] on input "text" at bounding box center [1213, 166] width 125 height 20
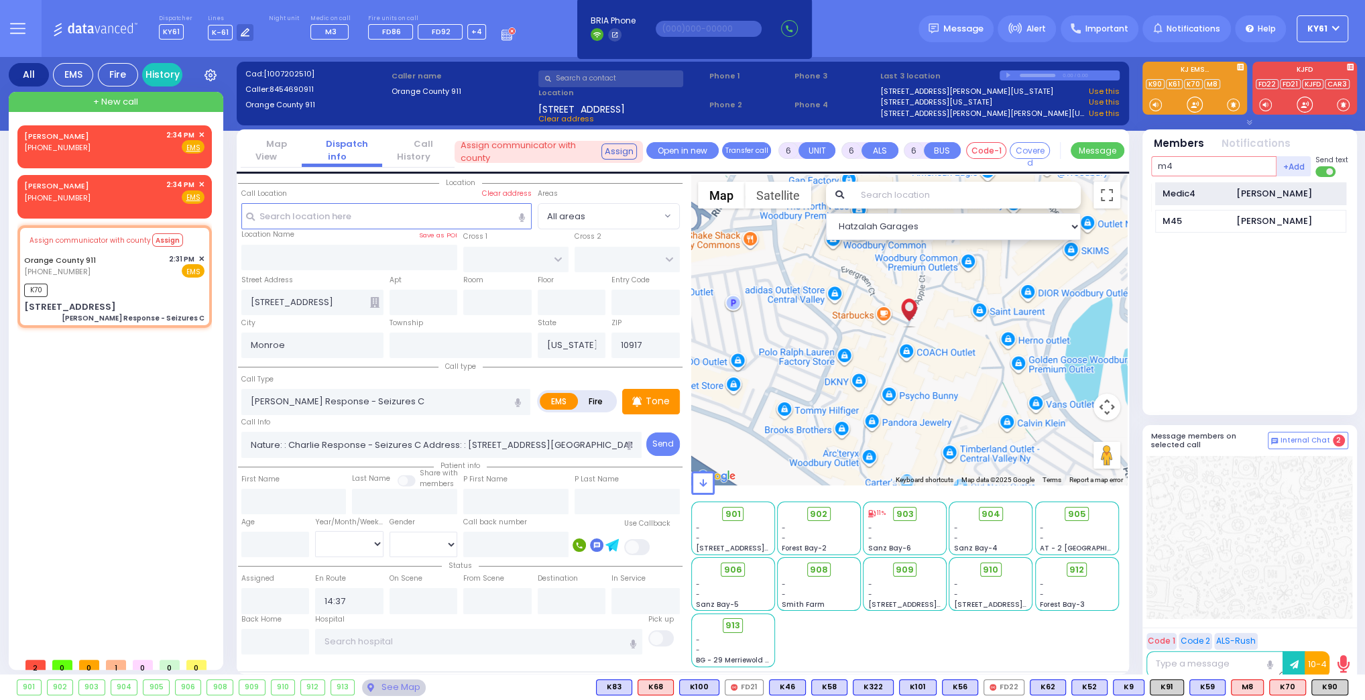
type input "m4"
click at [1223, 200] on div "Medic4 [PERSON_NAME]" at bounding box center [1250, 193] width 191 height 23
select select
radio input "true"
select select
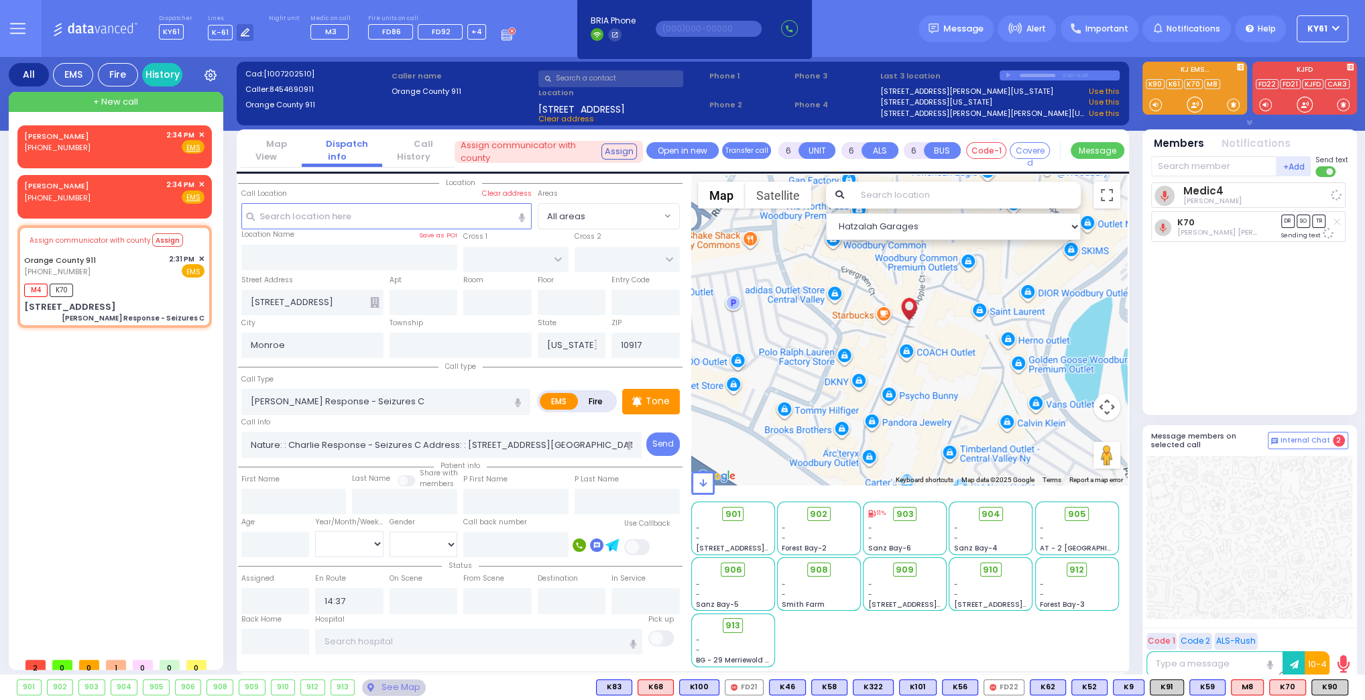
select select "Hatzalah Garages"
click at [1322, 686] on span "K90" at bounding box center [1330, 687] width 36 height 15
select select
radio input "true"
select select
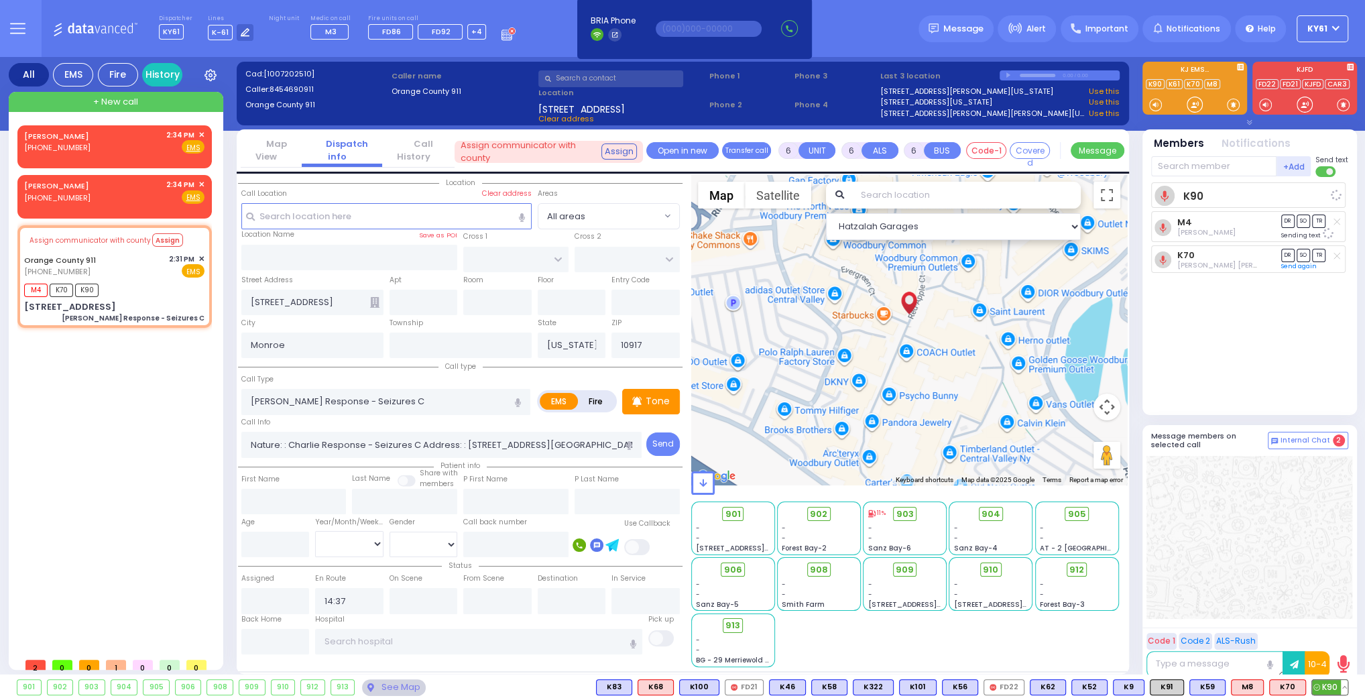
select select "Hatzalah Garages"
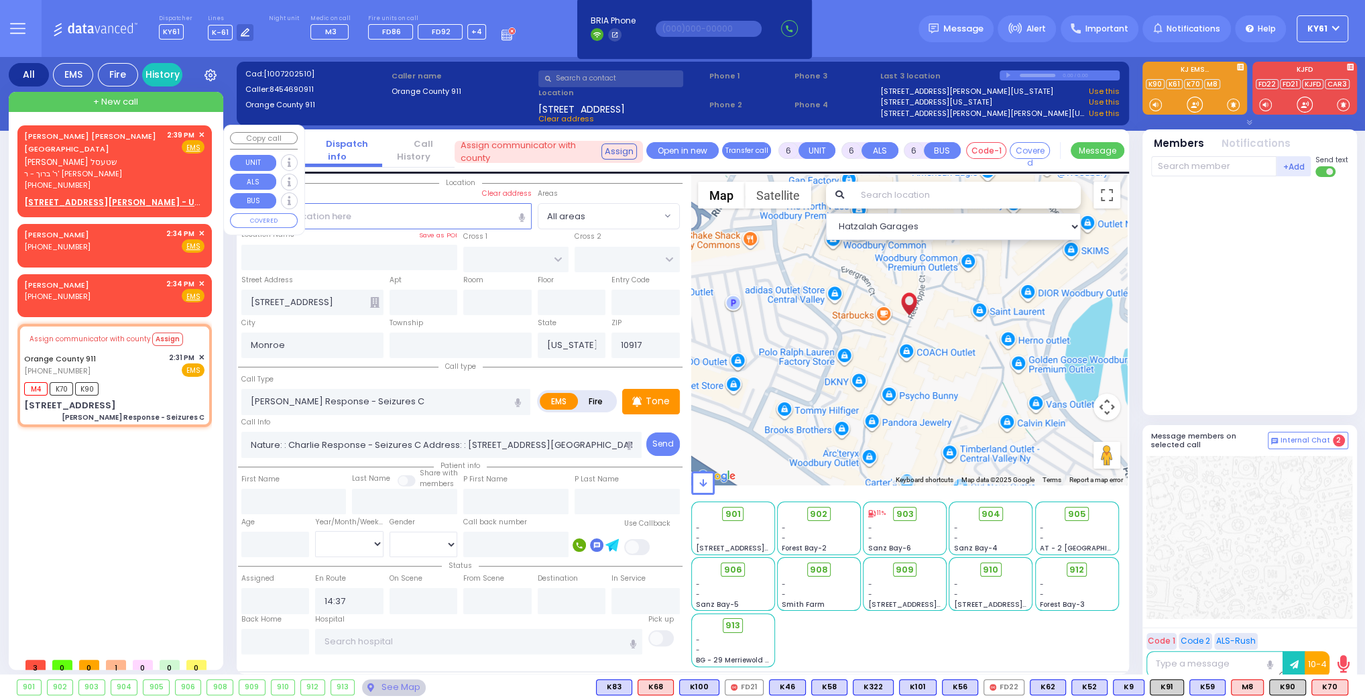
drag, startPoint x: 173, startPoint y: 175, endPoint x: 170, endPoint y: 166, distance: 10.0
click at [173, 174] on div "2:39 PM ✕ Fire EMS" at bounding box center [186, 160] width 38 height 62
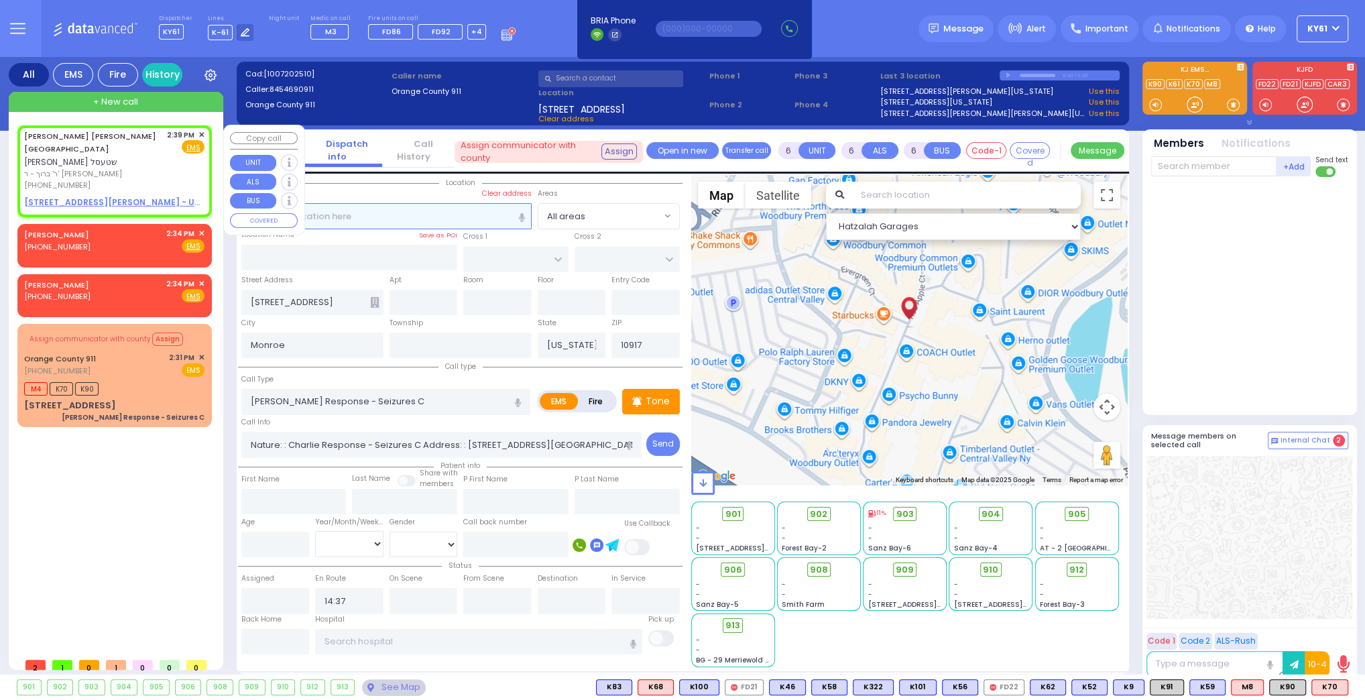
type input "2"
type input "1"
select select
radio input "true"
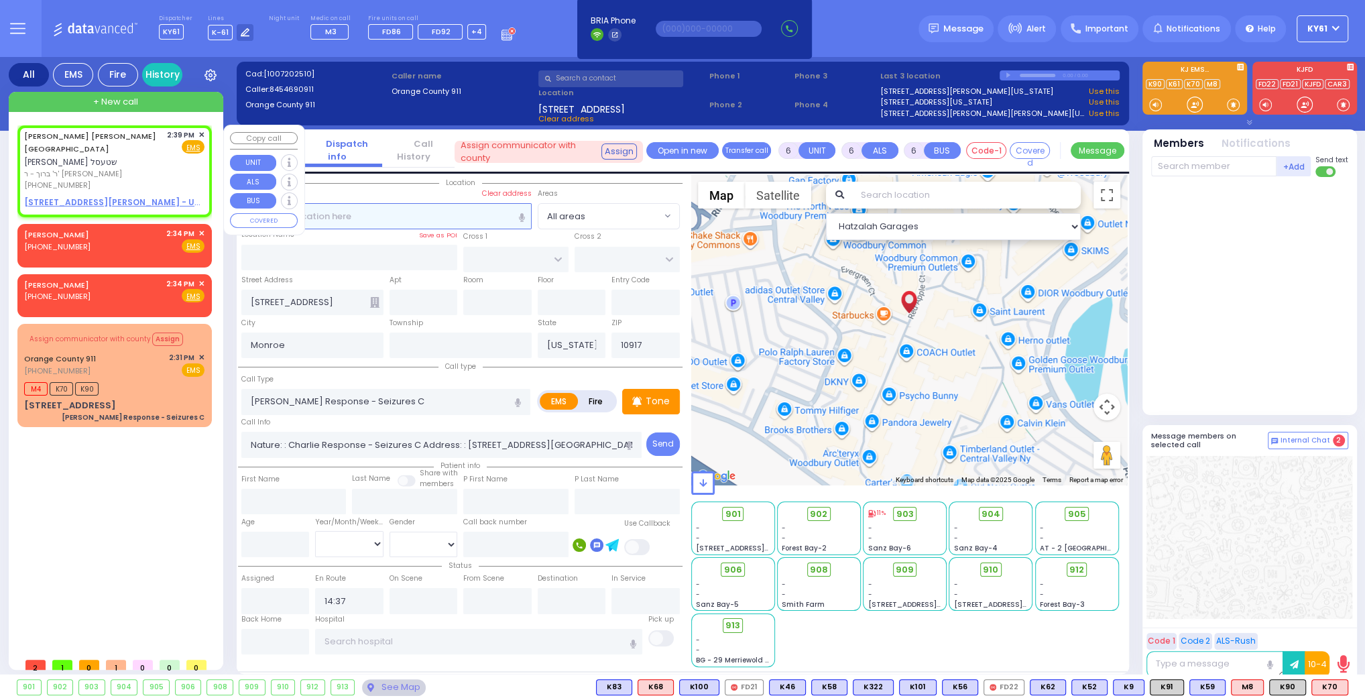
type input "[PERSON_NAME]"
type input "STESEL"
select select
type input "14:39"
select select "Hatzalah Garages"
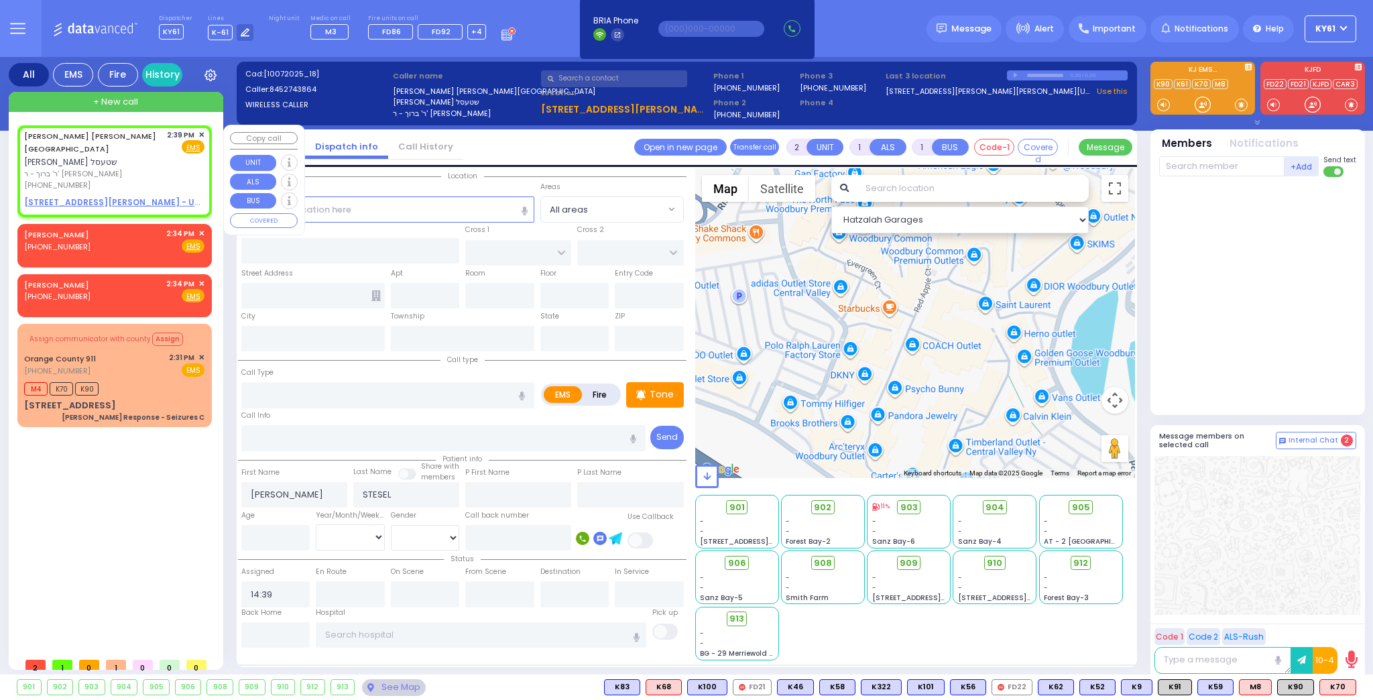
click at [68, 196] on u "[STREET_ADDRESS][PERSON_NAME] - Use this" at bounding box center [123, 201] width 198 height 11
select select
radio input "true"
select select
select select "Hatzalah Garages"
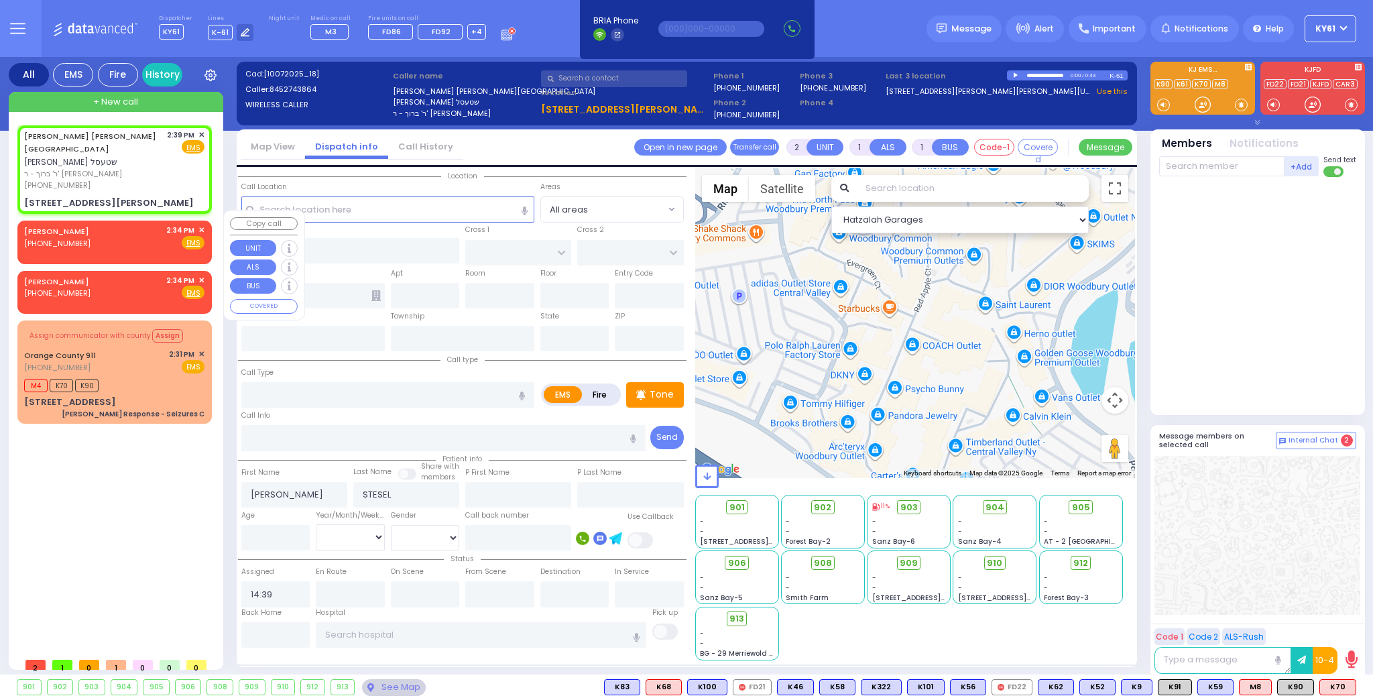
select select
radio input "true"
select select
select select "Hatzalah Garages"
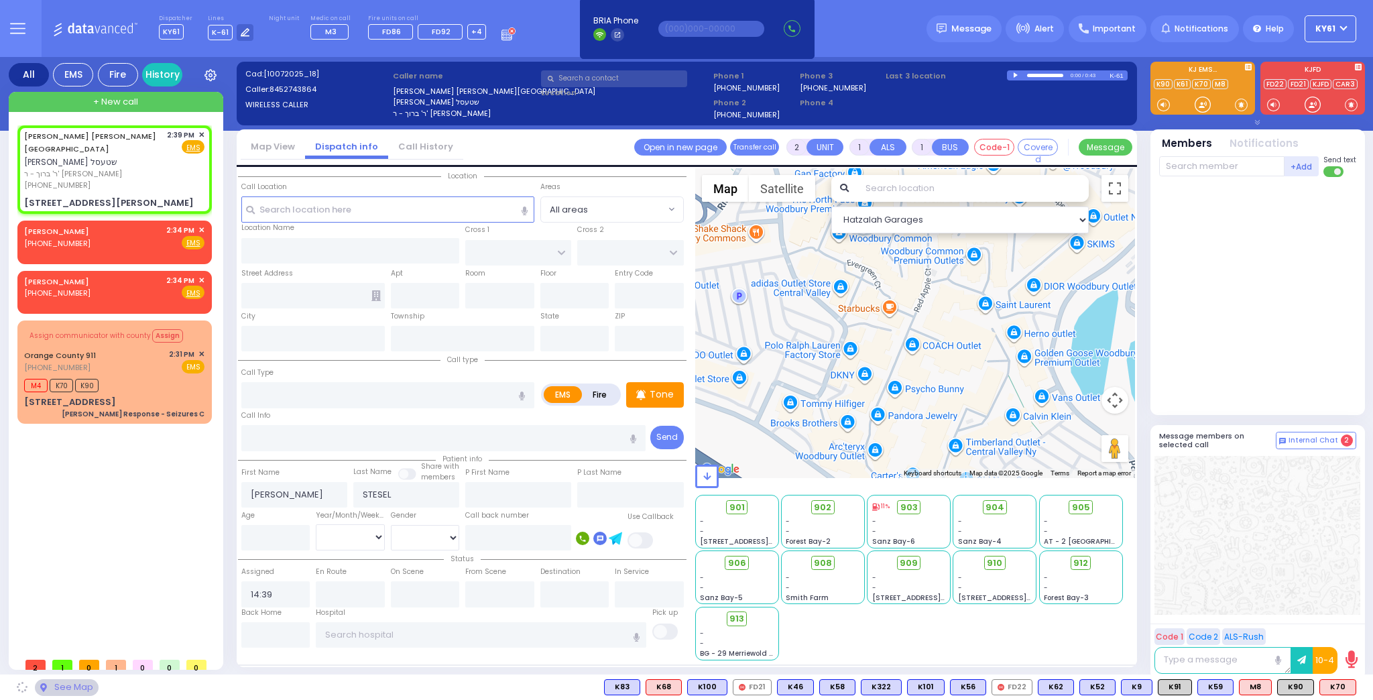
type input "STONEGATE DR"
type input "[GEOGRAPHIC_DATA][PERSON_NAME]"
type input "[STREET_ADDRESS][PERSON_NAME]"
type input "Monroe"
type input "[US_STATE]"
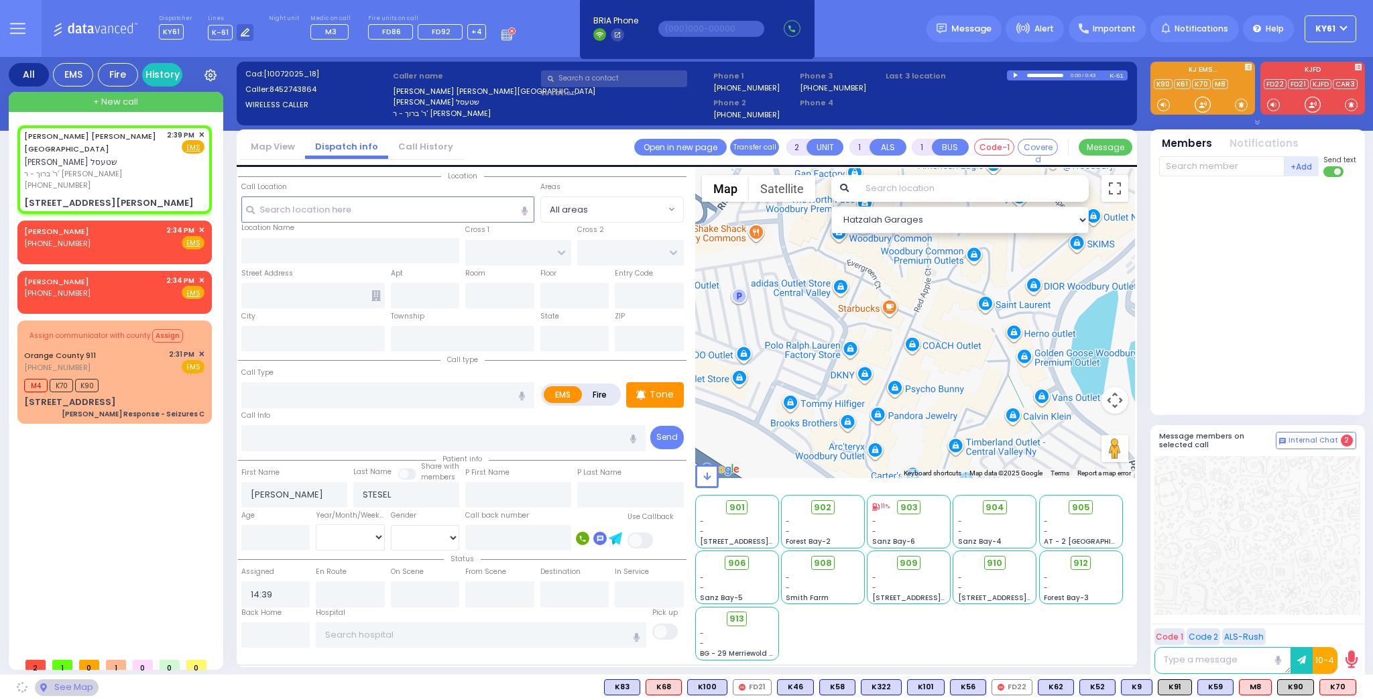
type input "10950"
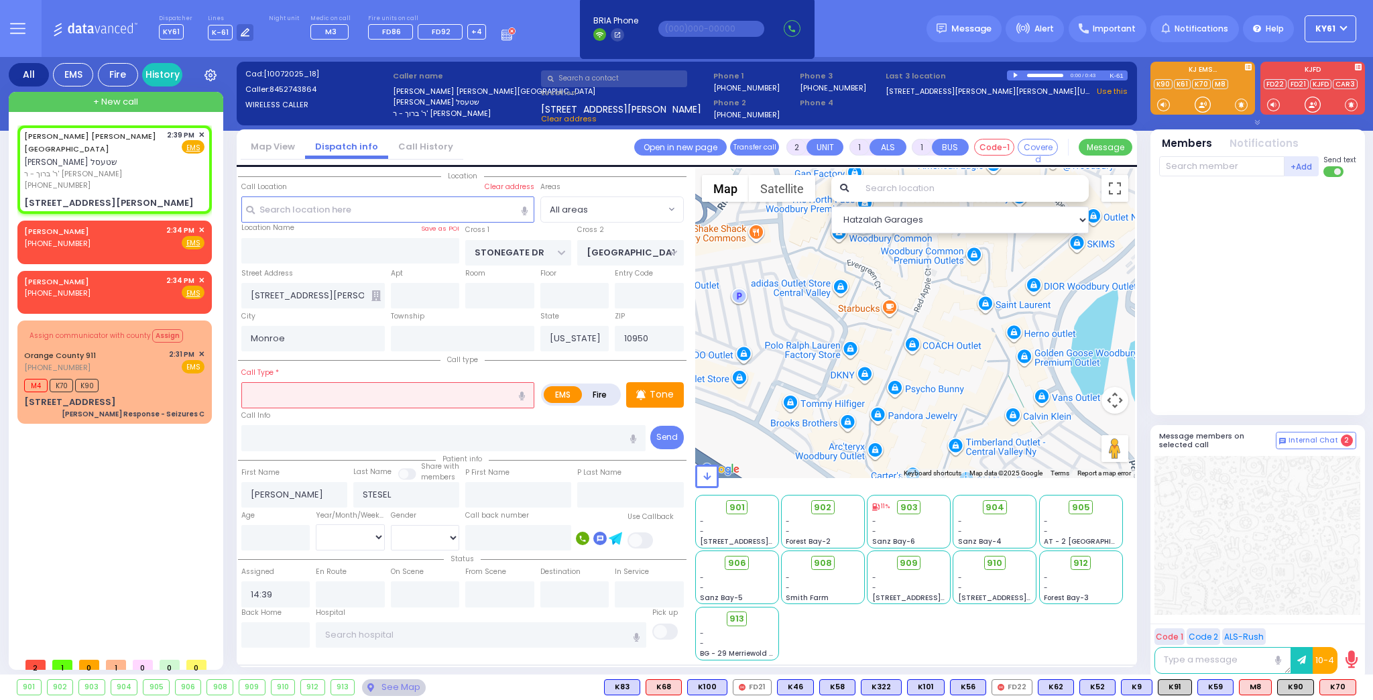
click at [337, 404] on input "text" at bounding box center [387, 394] width 293 height 25
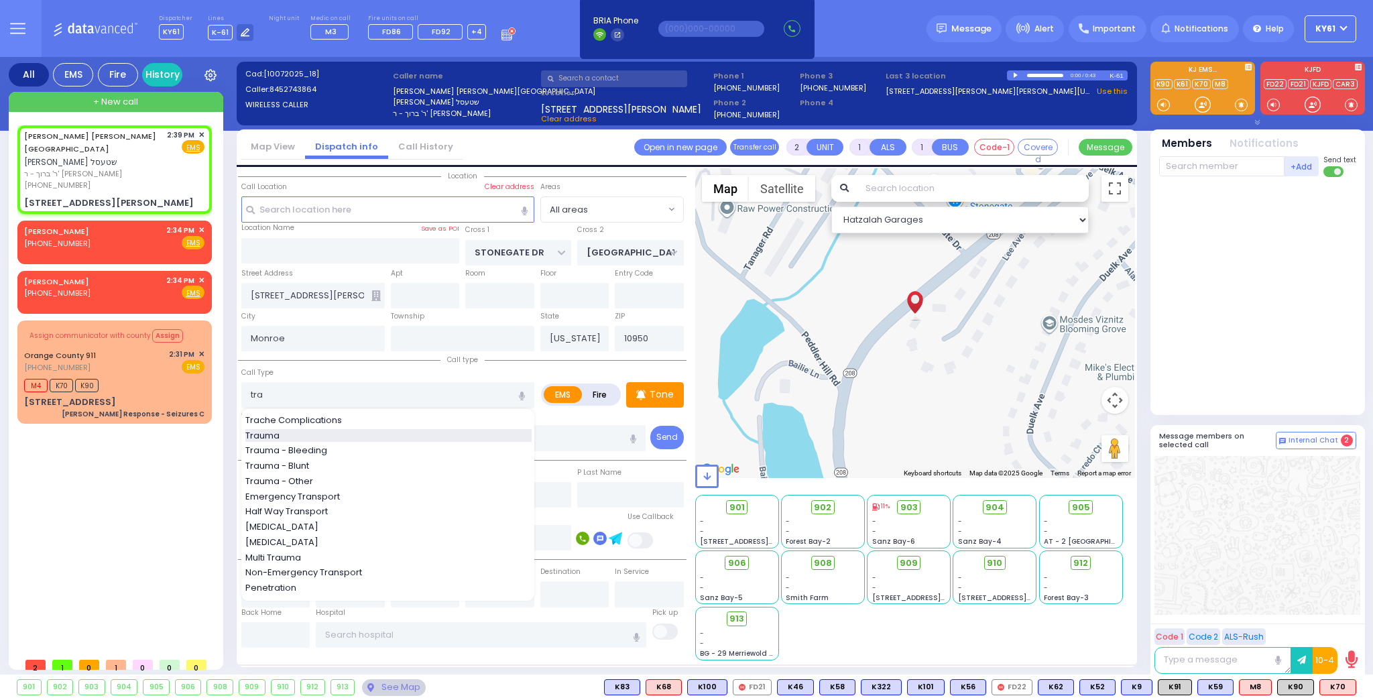
click at [329, 429] on div "Trauma" at bounding box center [388, 435] width 286 height 13
type input "Trauma"
type input "0"
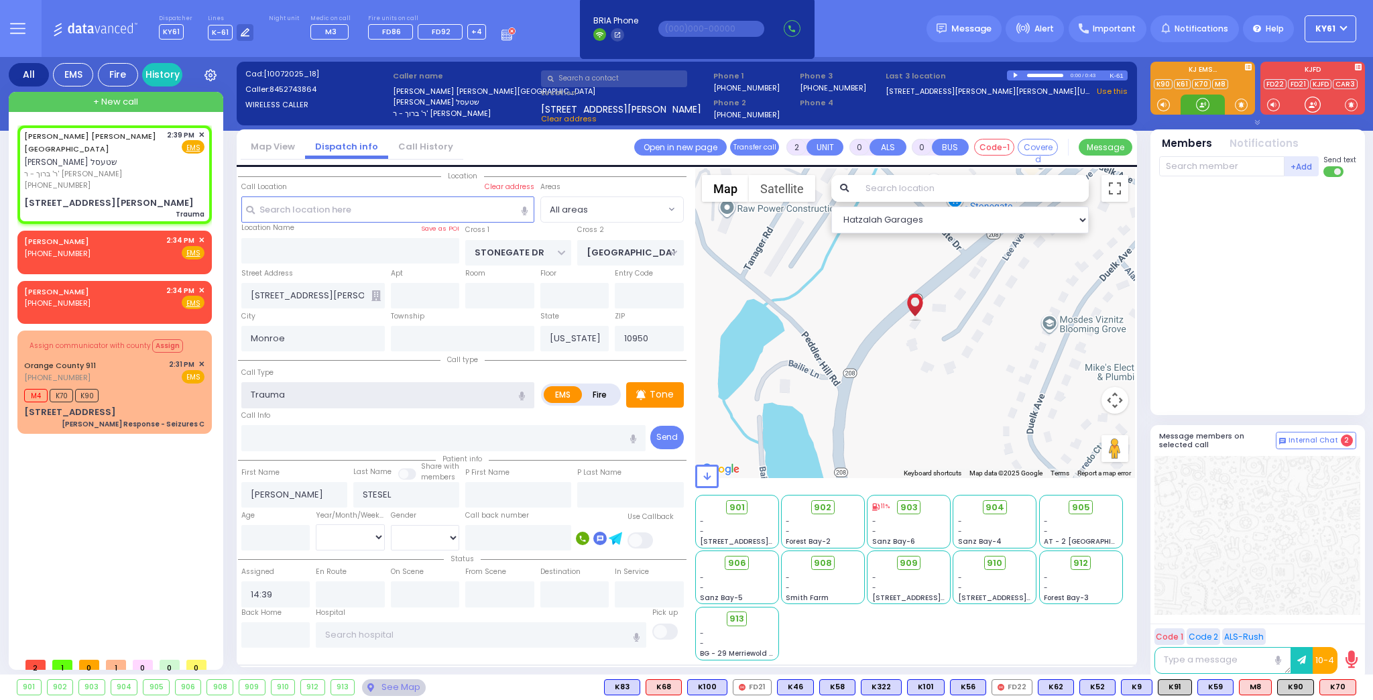
select select
radio input "true"
select select
select select "Hatzalah Garages"
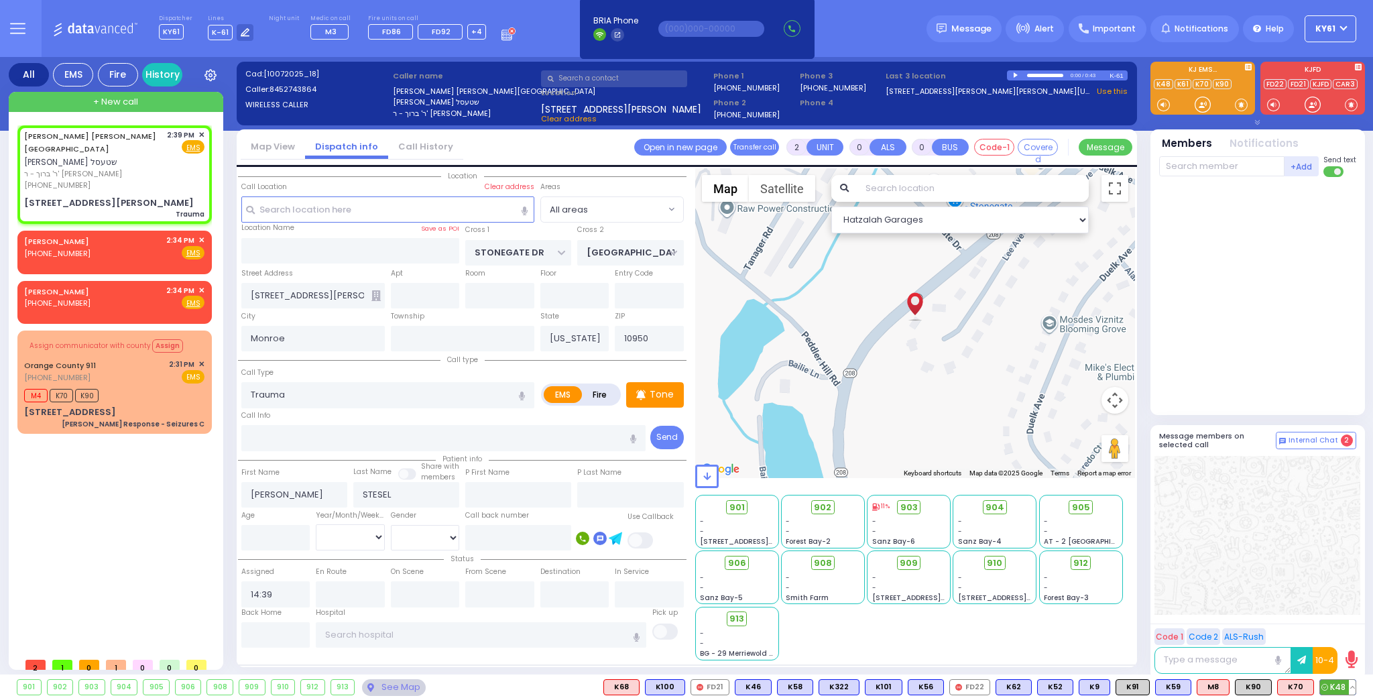
click at [1339, 690] on span "K48" at bounding box center [1338, 687] width 36 height 15
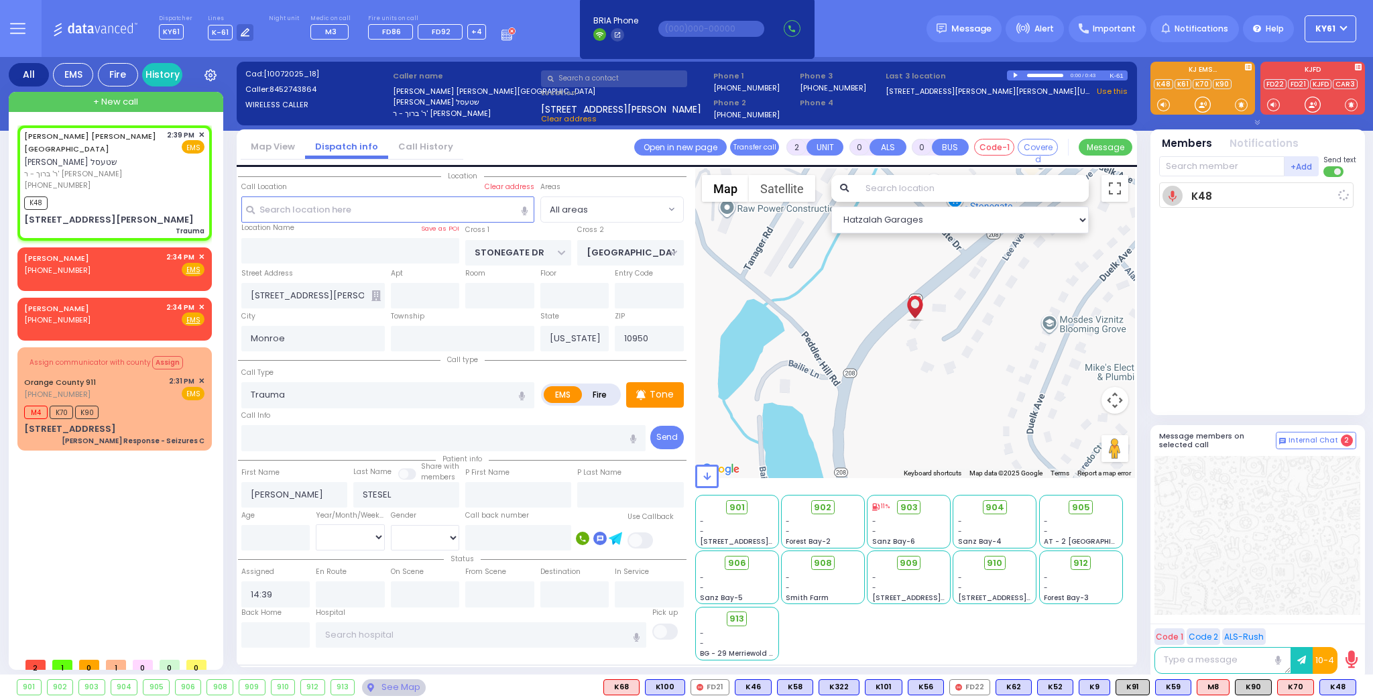
select select
radio input "true"
select select
type input "14:41"
select select "Hatzalah Garages"
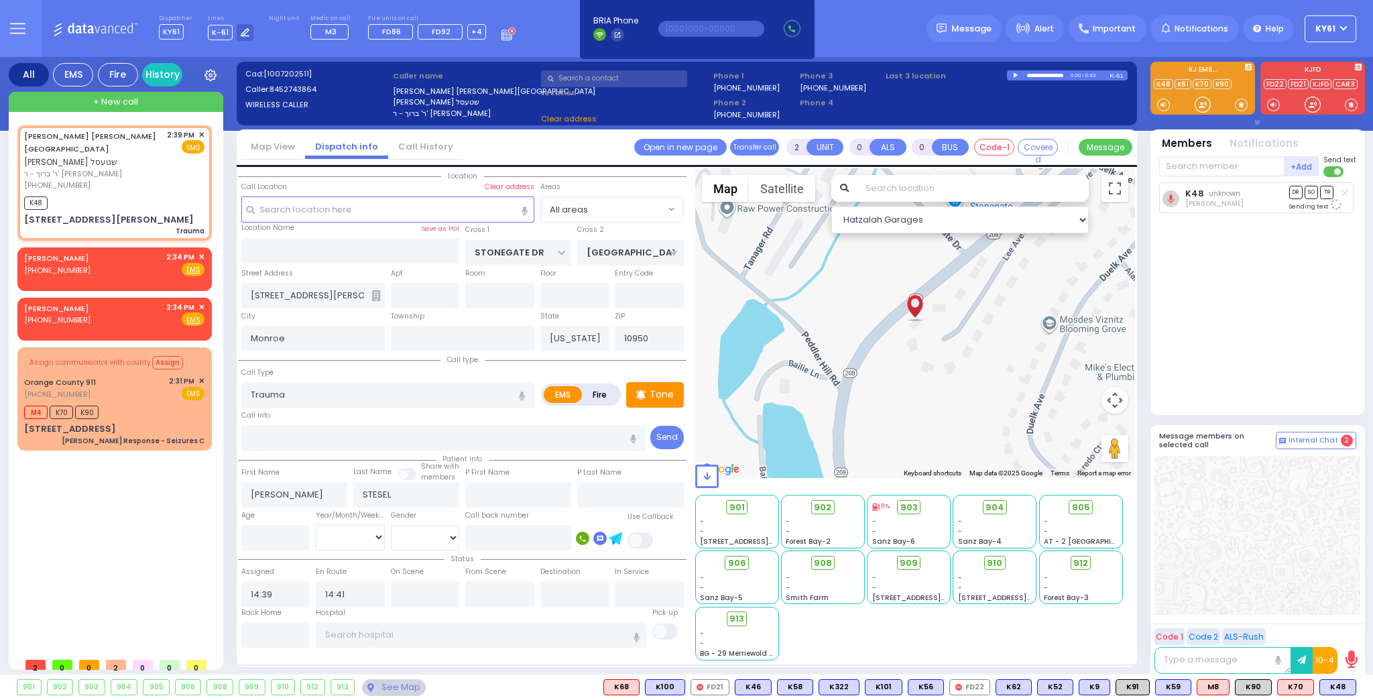
select select
radio input "true"
select select
select select "Hatzalah Garages"
select select
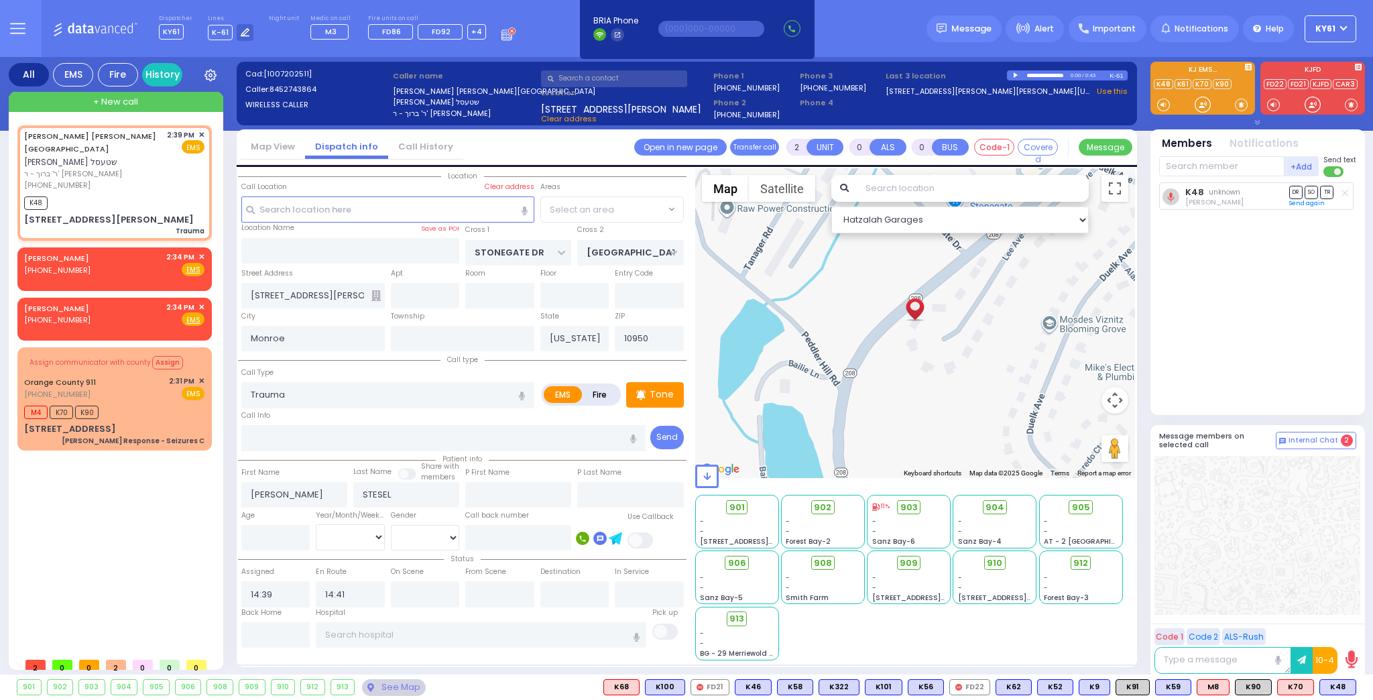
radio input "true"
select select
select select "Hatzalah Garages"
select select
radio input "true"
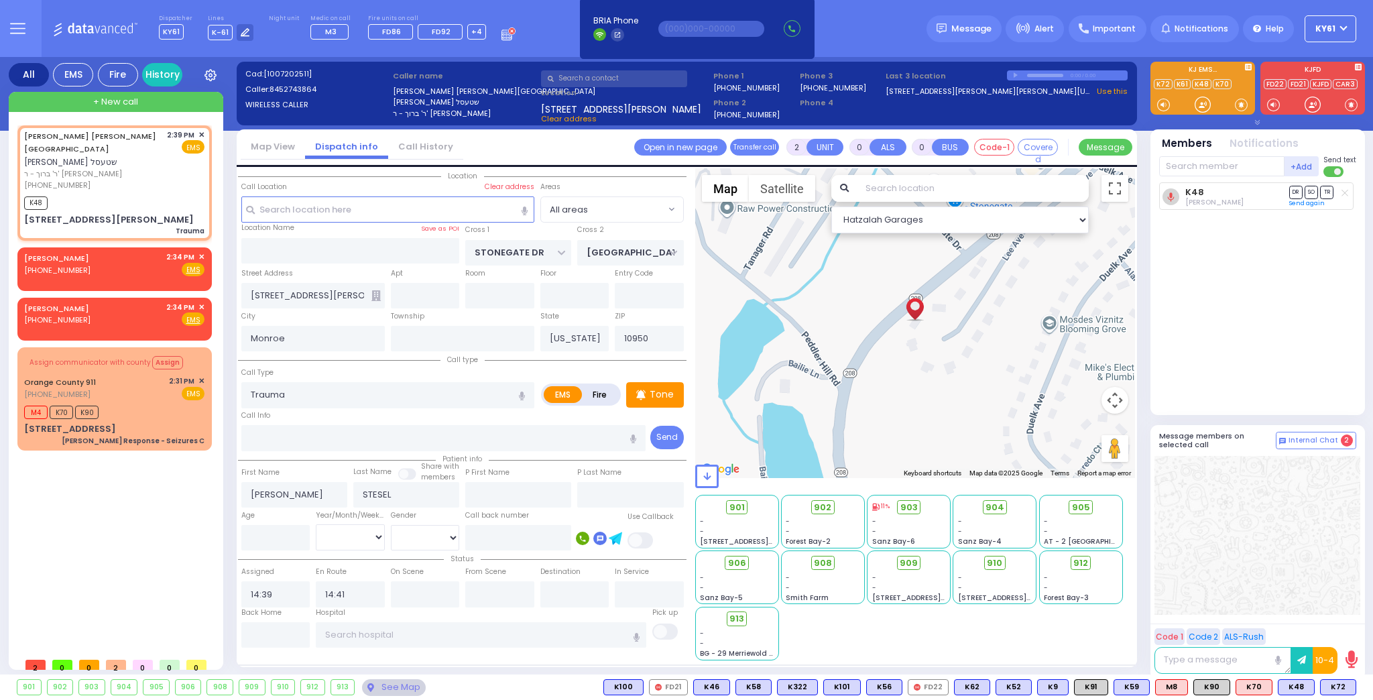
select select
select select "Hatzalah Garages"
click at [1341, 684] on span "K72" at bounding box center [1338, 687] width 35 height 15
select select
radio input "true"
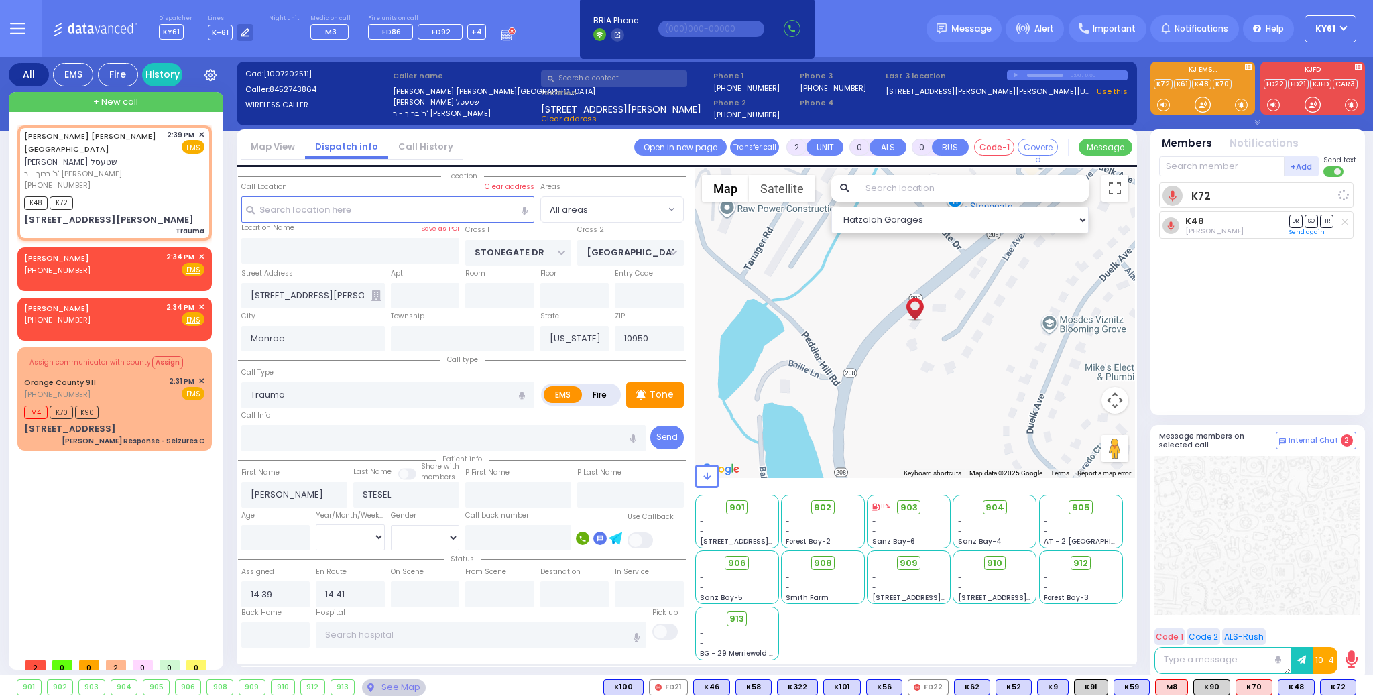
select select
select select "Hatzalah Garages"
click at [1344, 691] on span "K91" at bounding box center [1339, 687] width 33 height 15
select select
radio input "true"
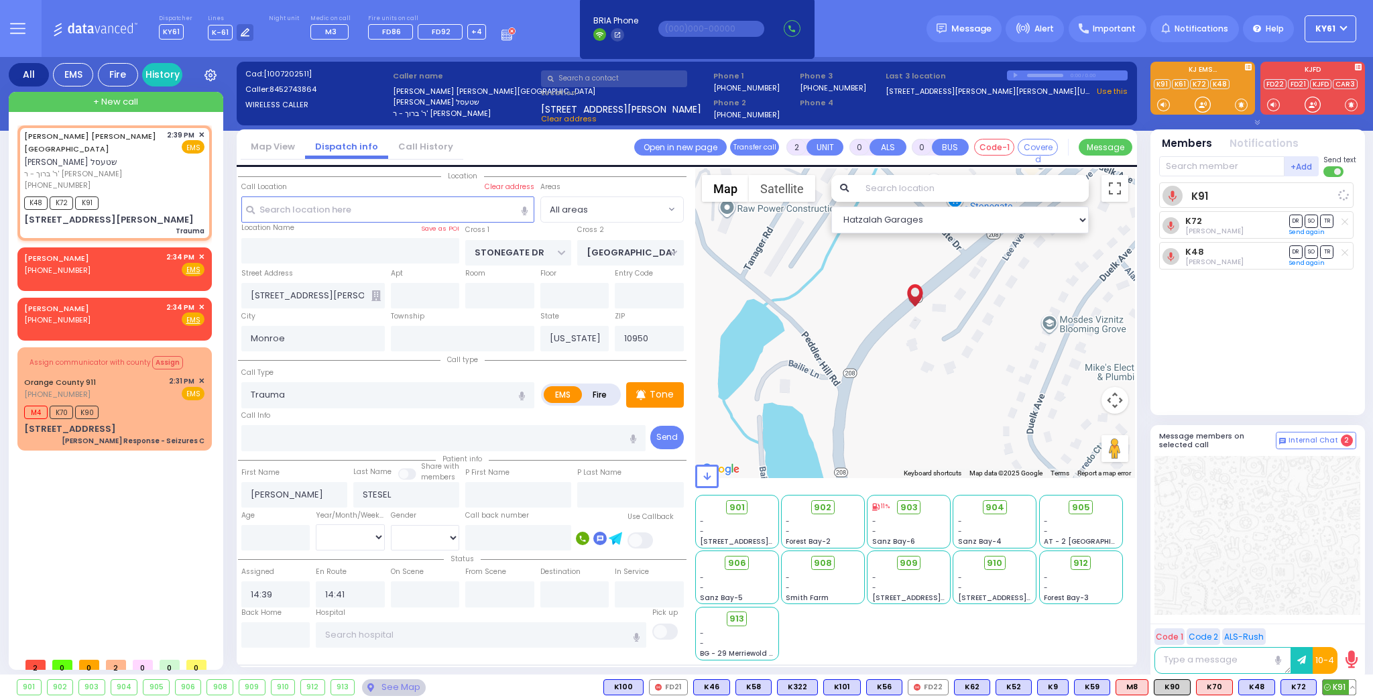
select select
select select "Hatzalah Garages"
